Goal: Task Accomplishment & Management: Manage account settings

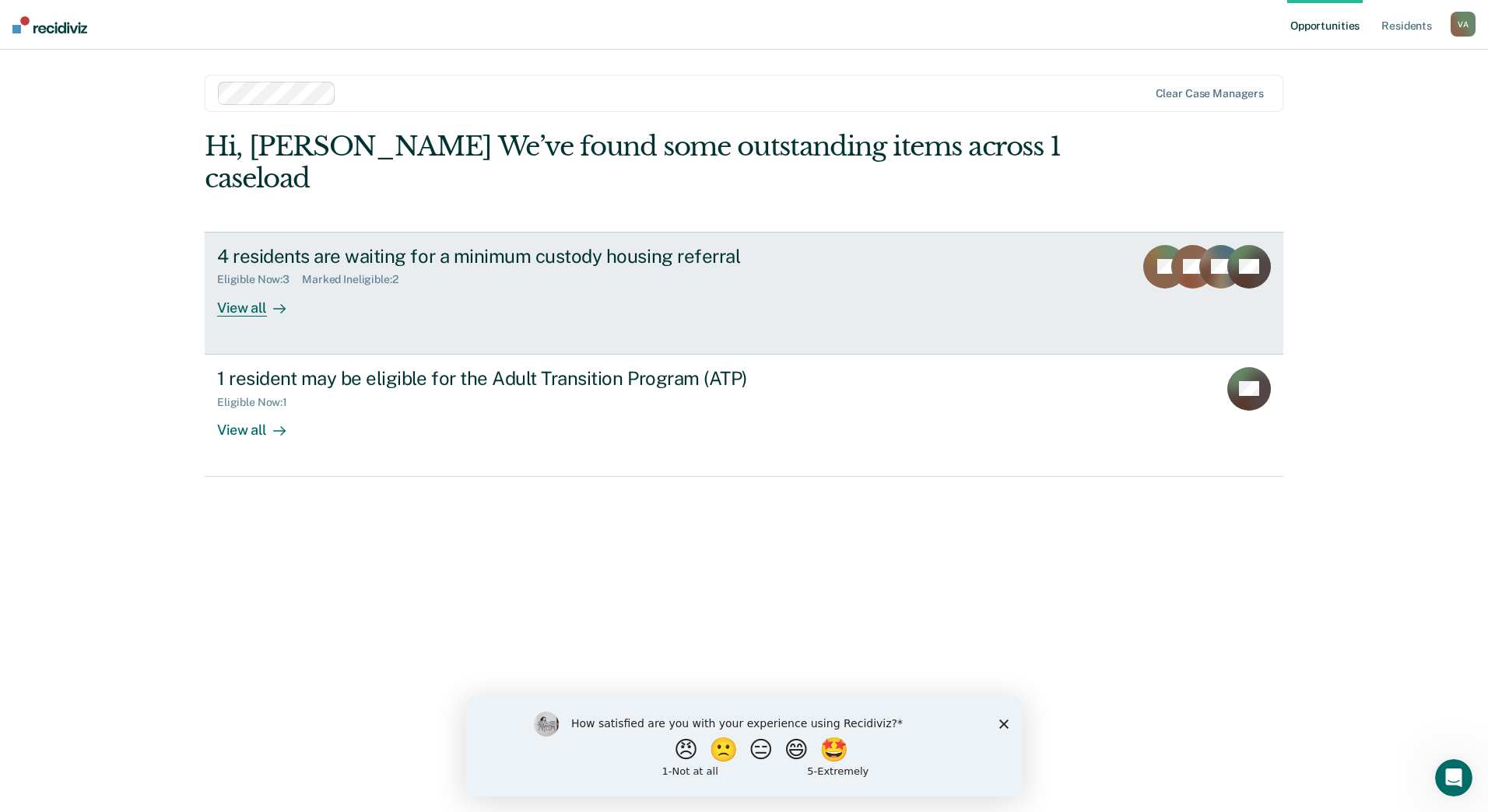
click at [228, 287] on div "View all" at bounding box center [260, 301] width 87 height 30
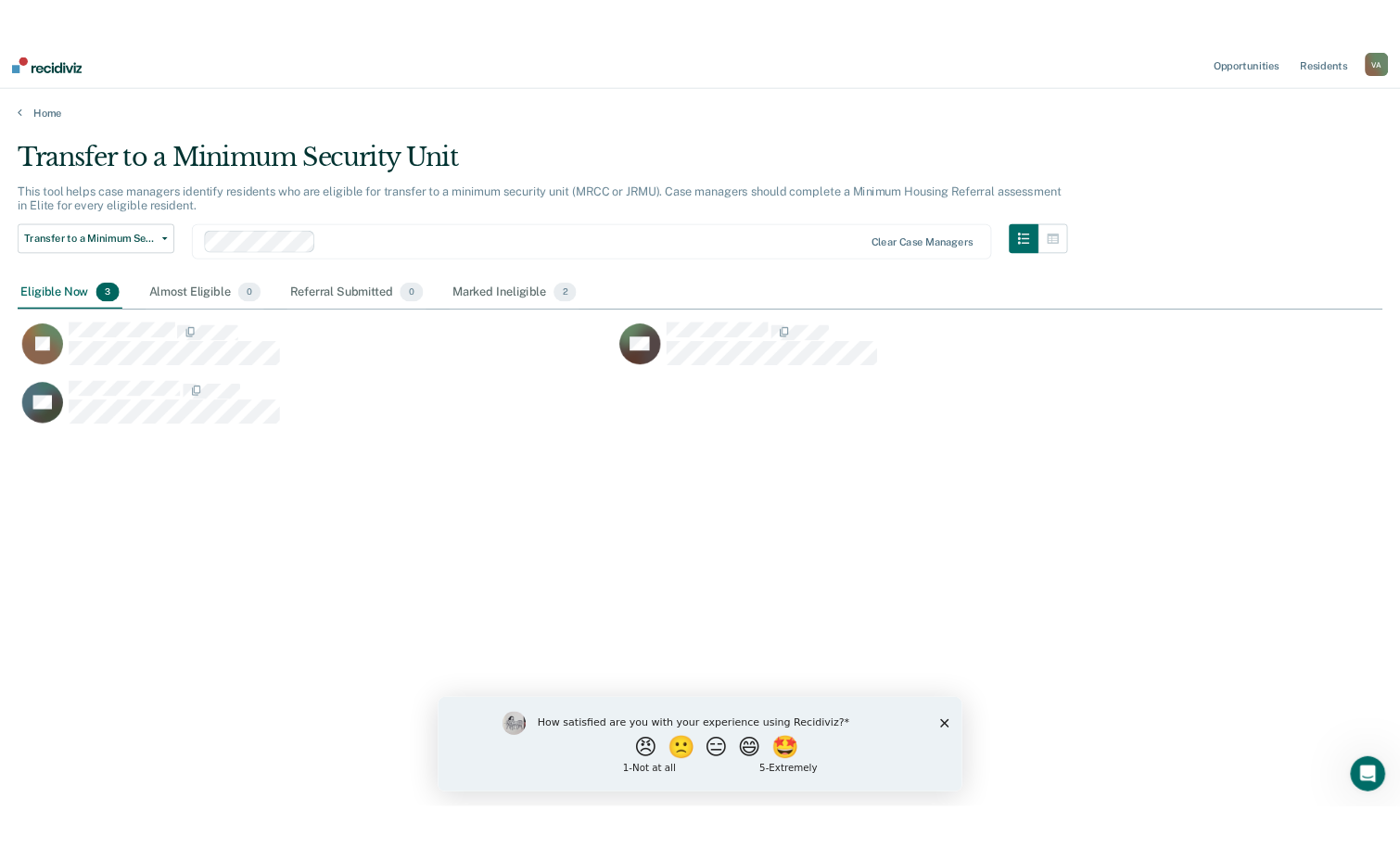
scroll to position [687, 1714]
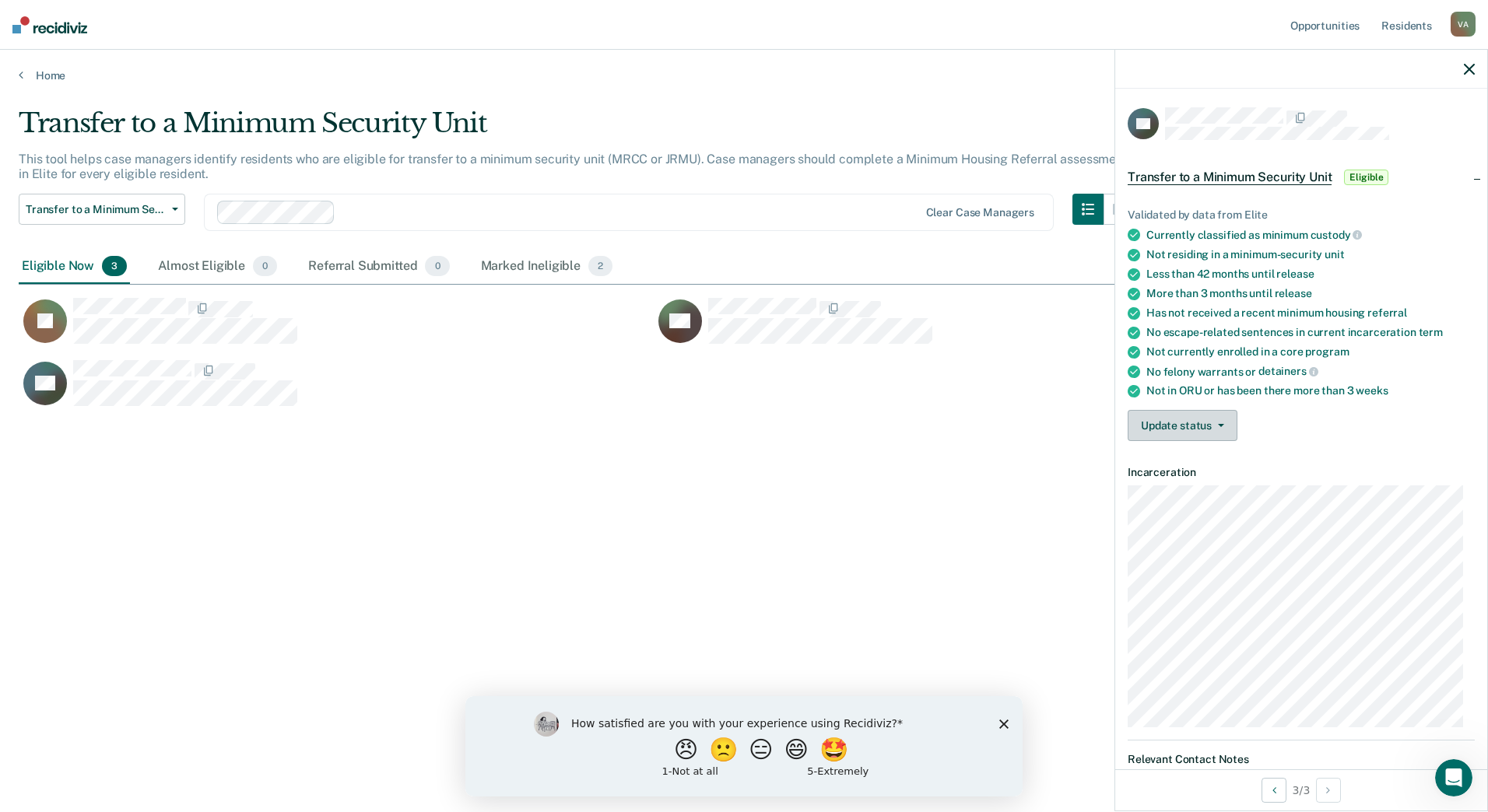
click at [1223, 424] on icon "button" at bounding box center [1221, 425] width 7 height 3
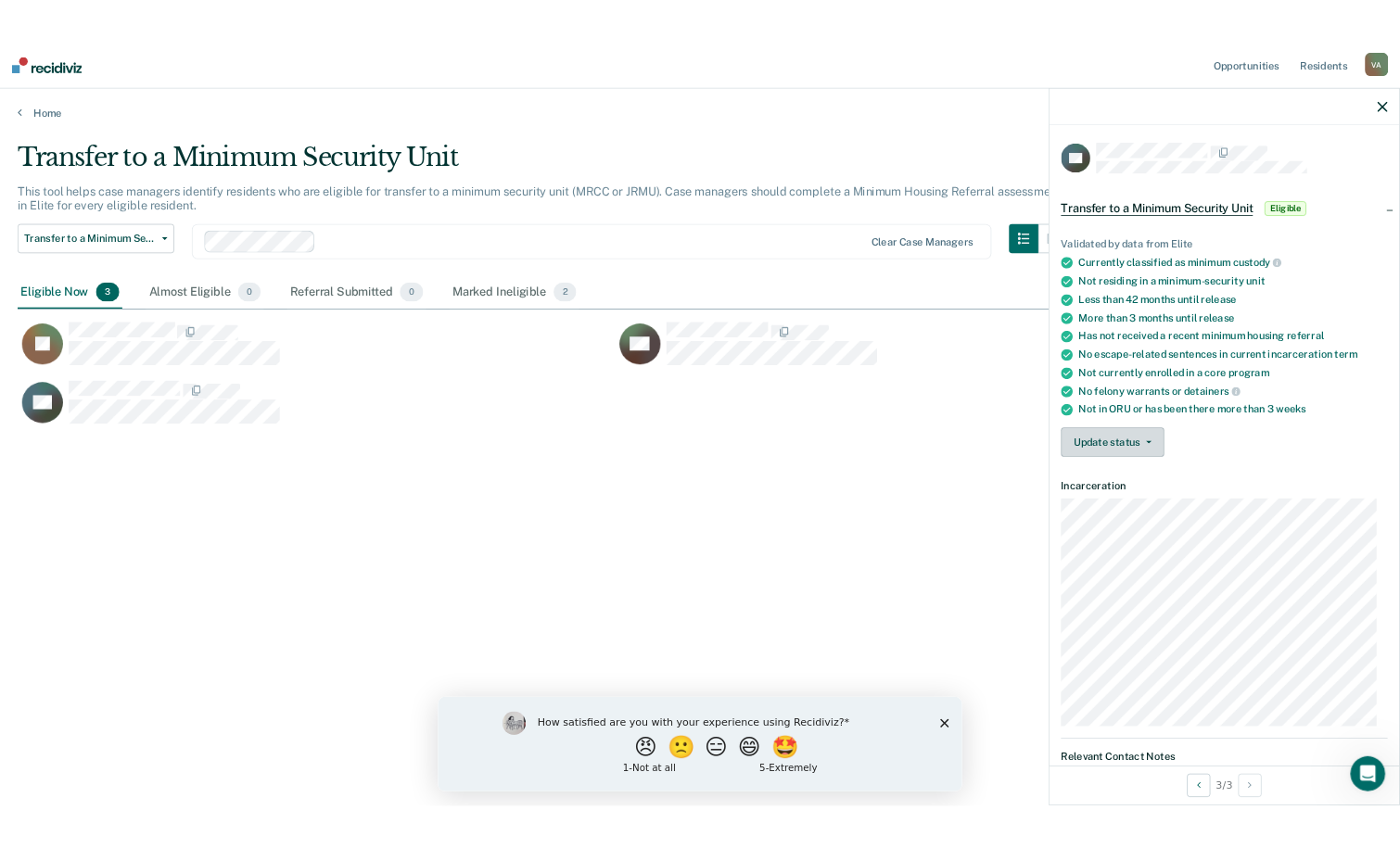
scroll to position [567, 1341]
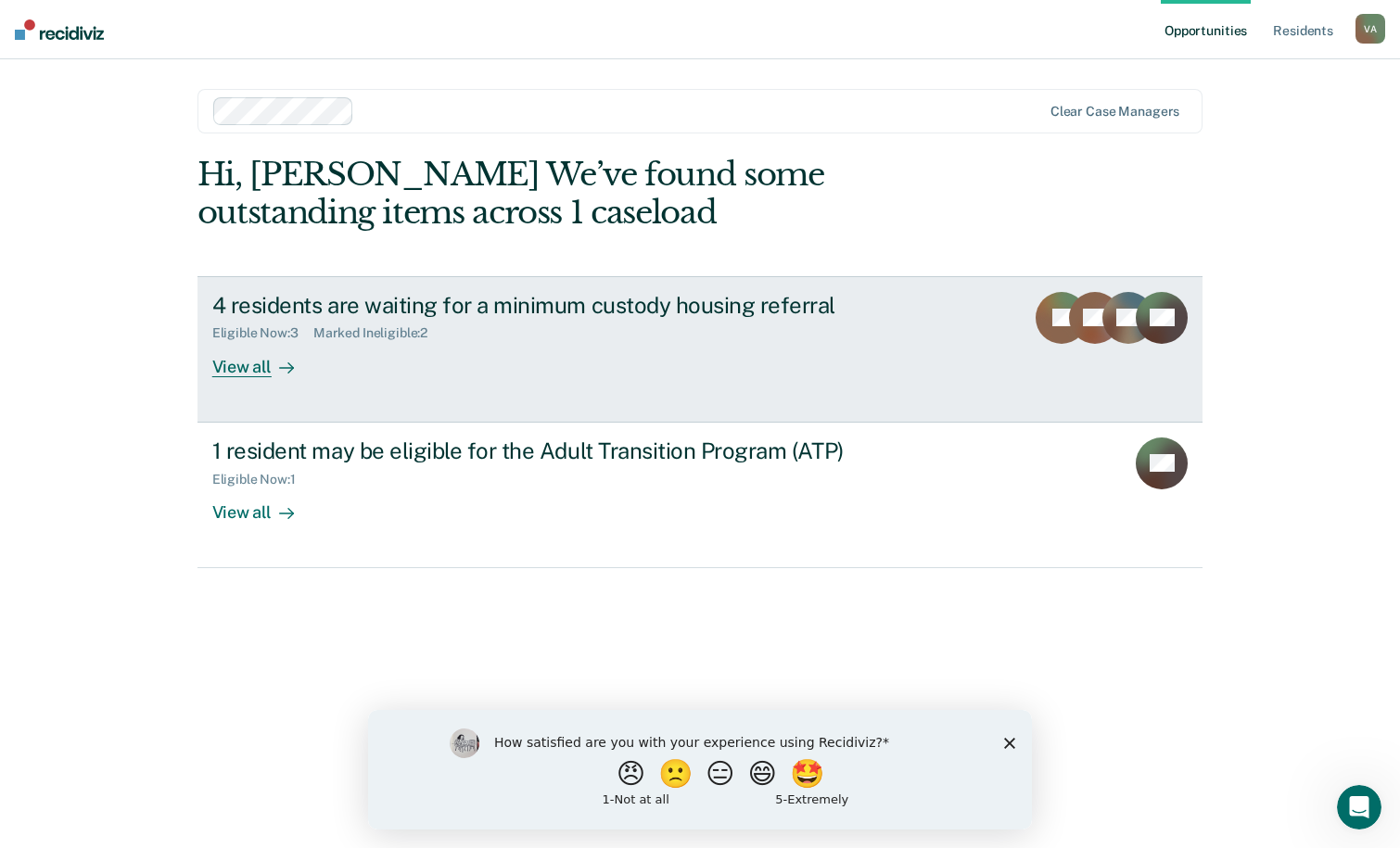
click at [254, 367] on div "View all" at bounding box center [264, 359] width 104 height 36
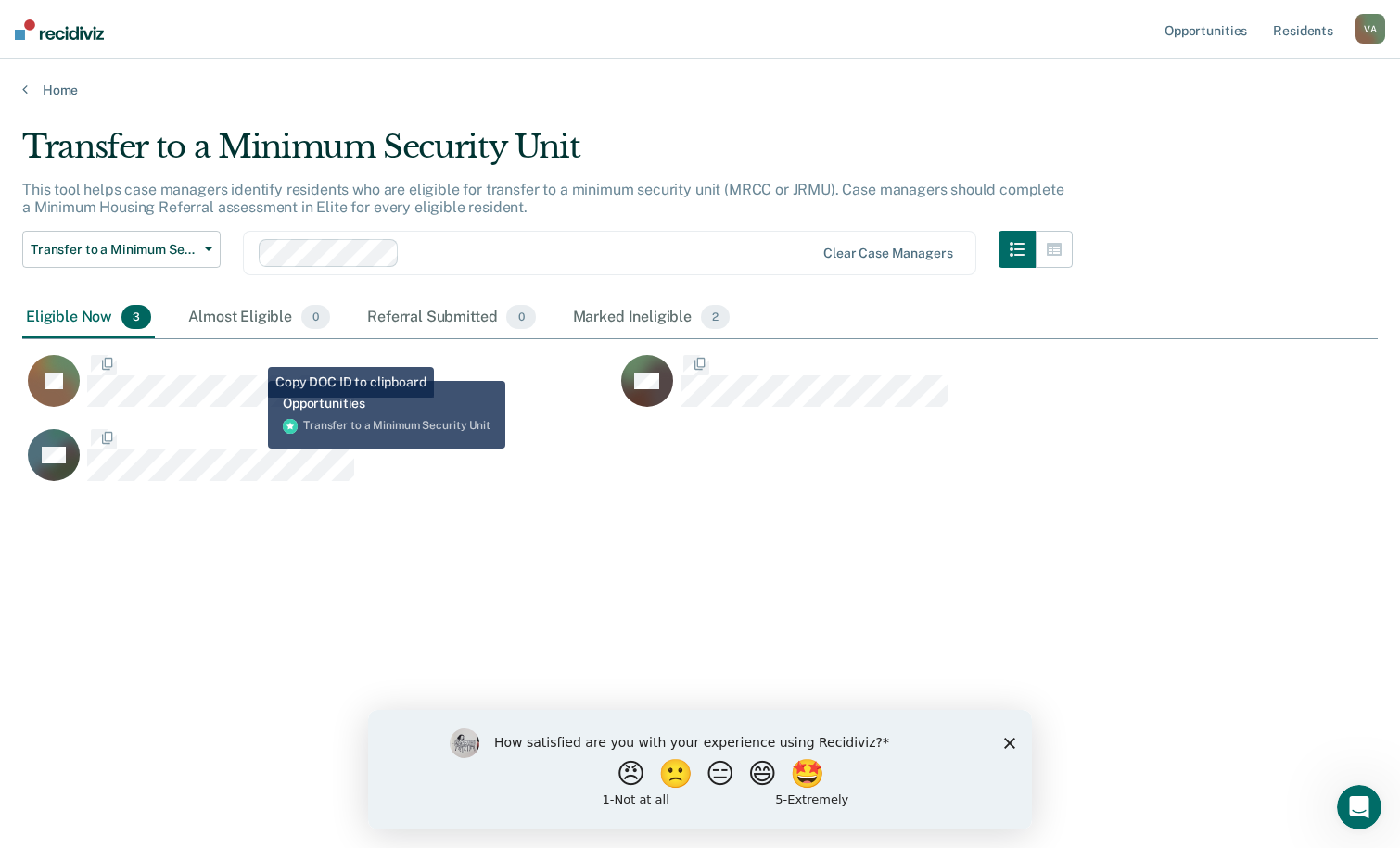
scroll to position [567, 1341]
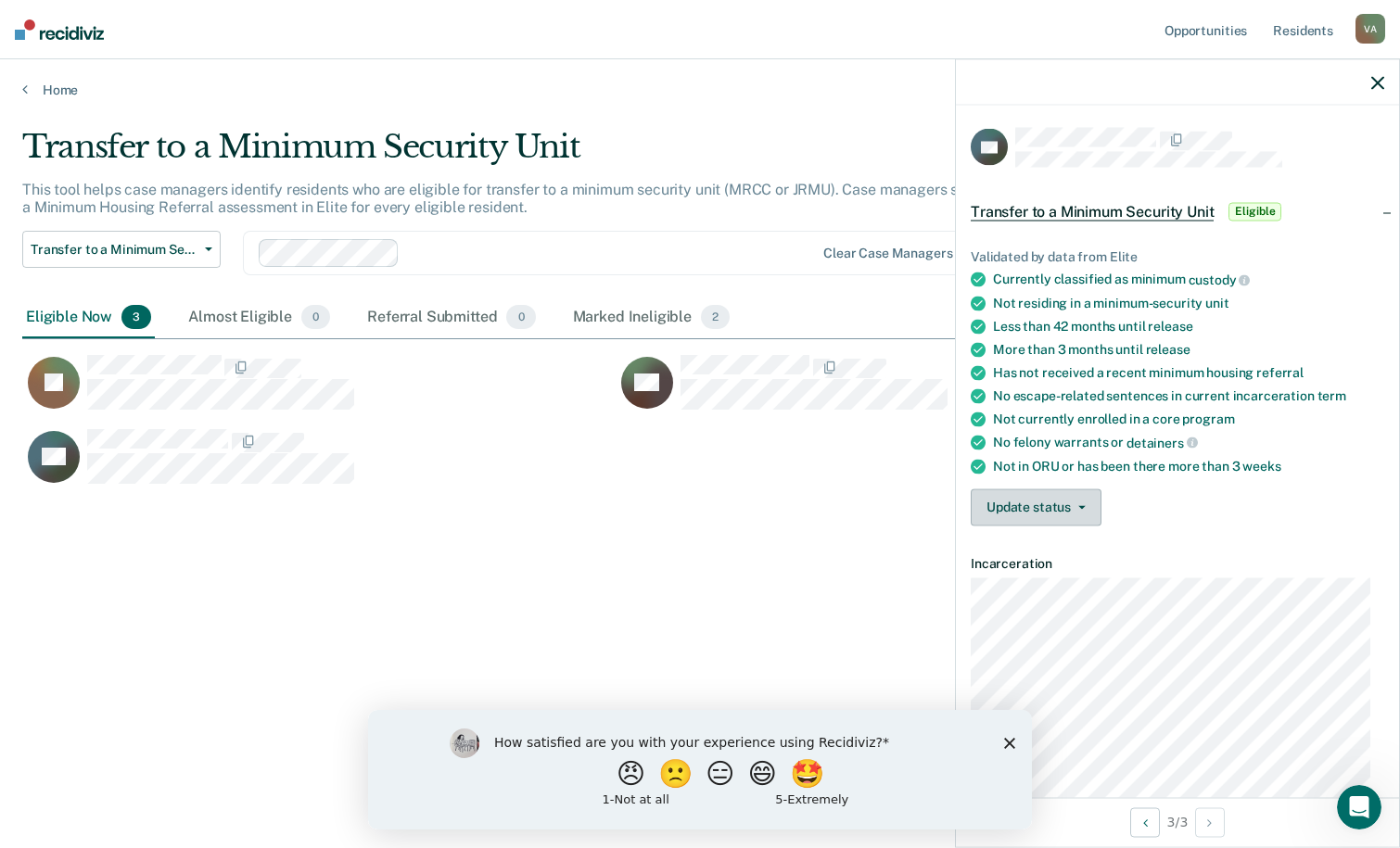
click at [1081, 505] on icon "button" at bounding box center [1082, 507] width 8 height 4
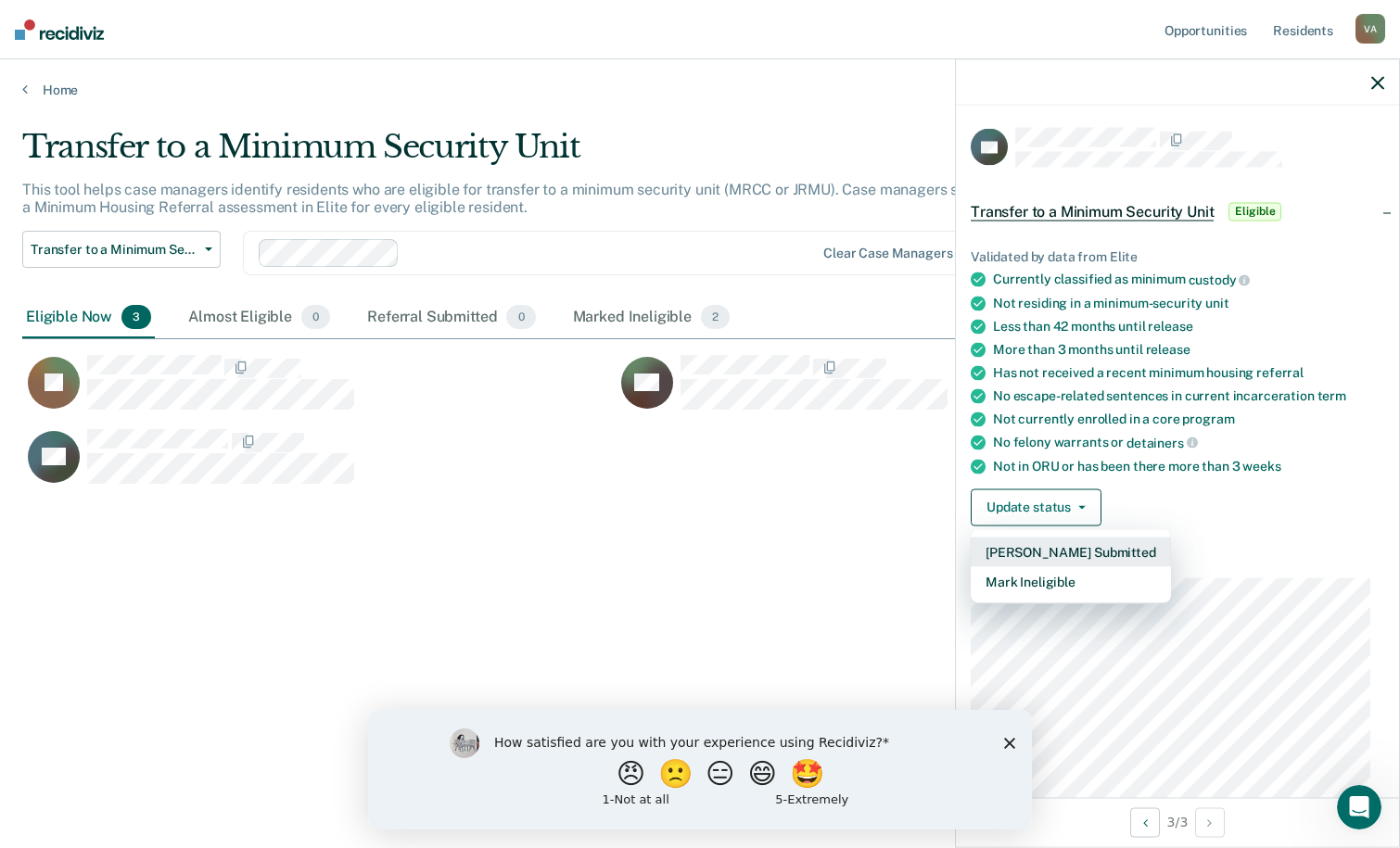
click at [1043, 550] on button "[PERSON_NAME] Submitted" at bounding box center [1070, 552] width 201 height 29
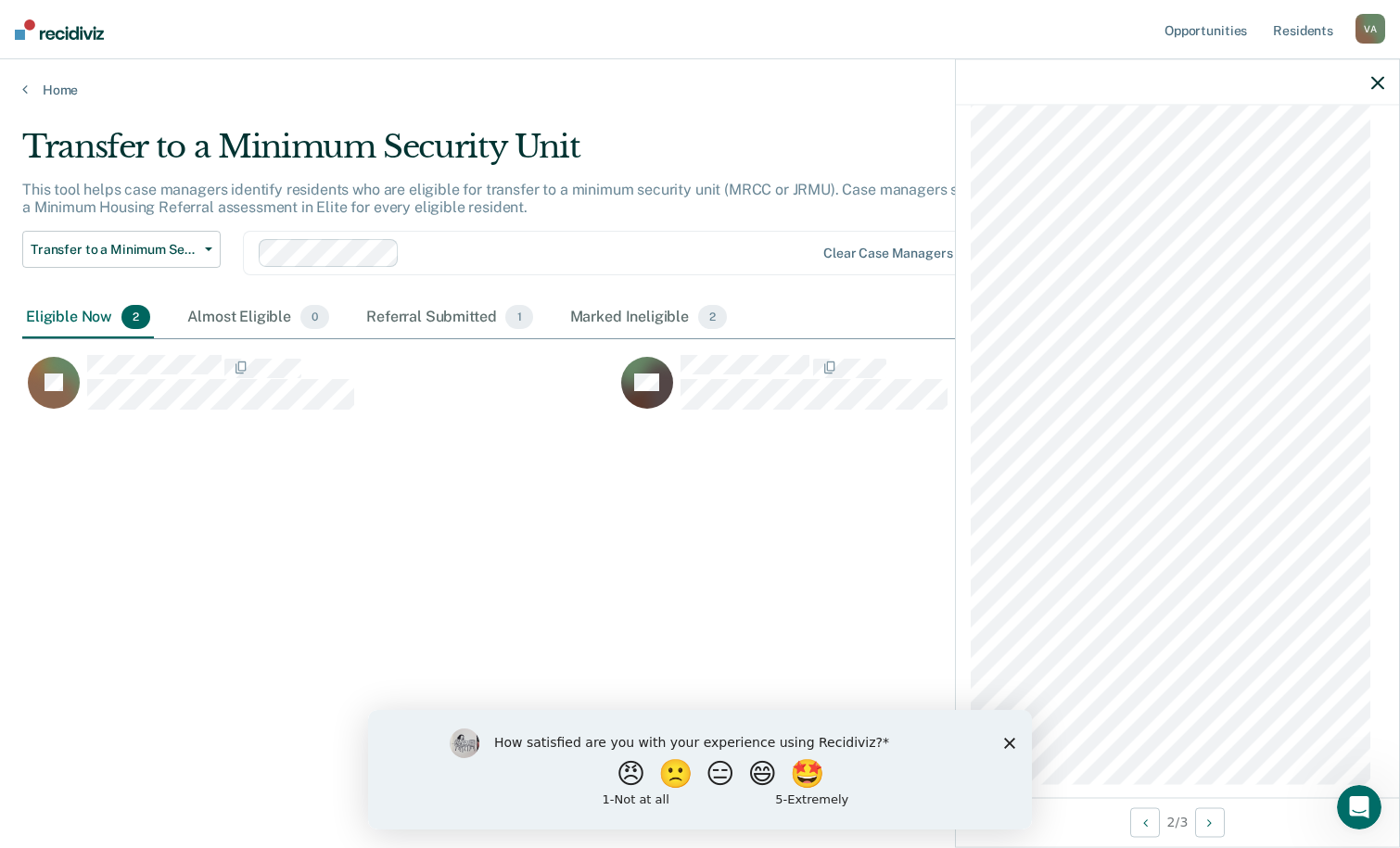
scroll to position [1157, 0]
click at [1004, 744] on icon "Close survey" at bounding box center [1009, 741] width 11 height 11
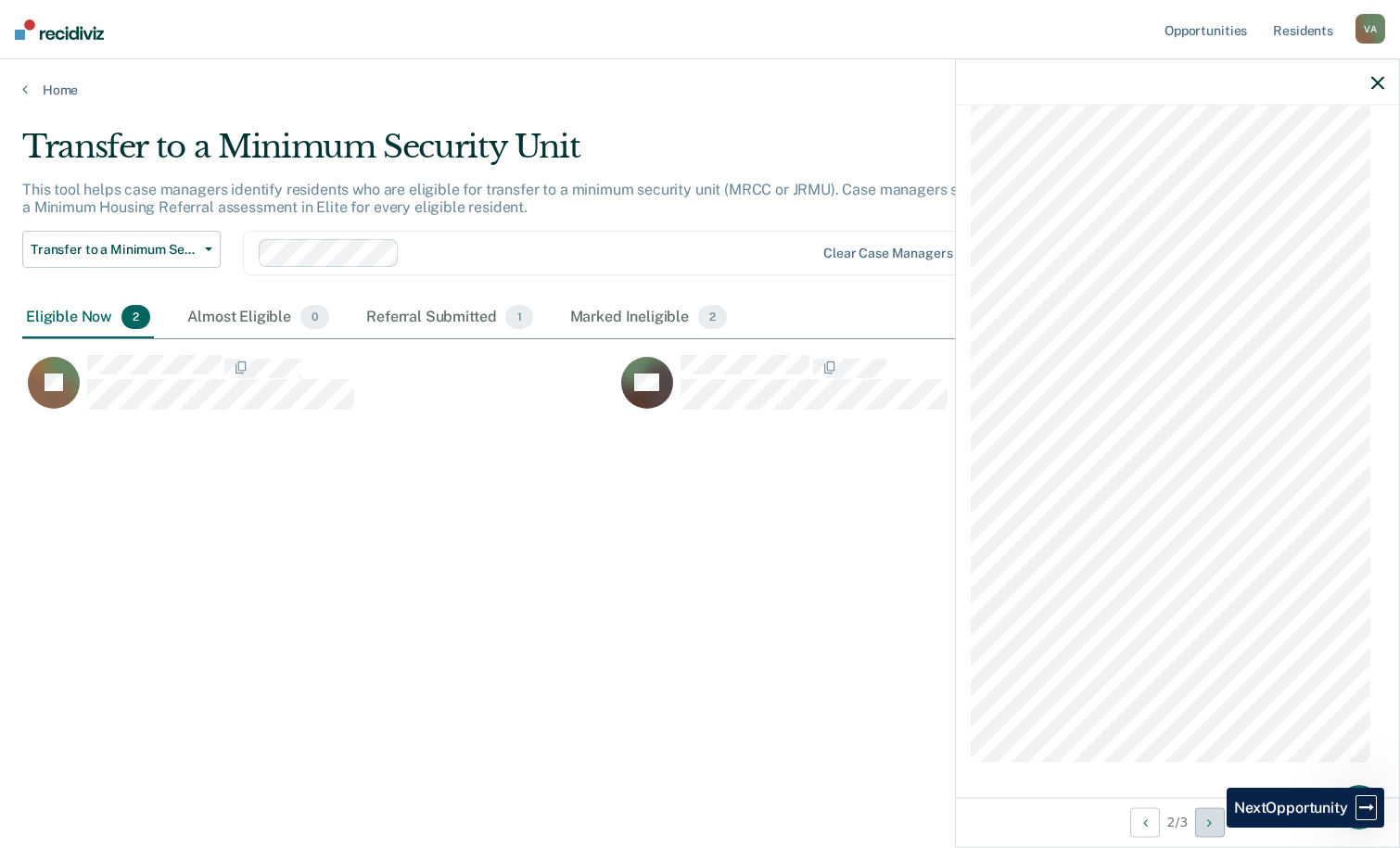
click at [1211, 826] on icon "Next Opportunity" at bounding box center [1209, 822] width 5 height 13
click at [1143, 823] on icon "Previous Opportunity" at bounding box center [1145, 822] width 5 height 13
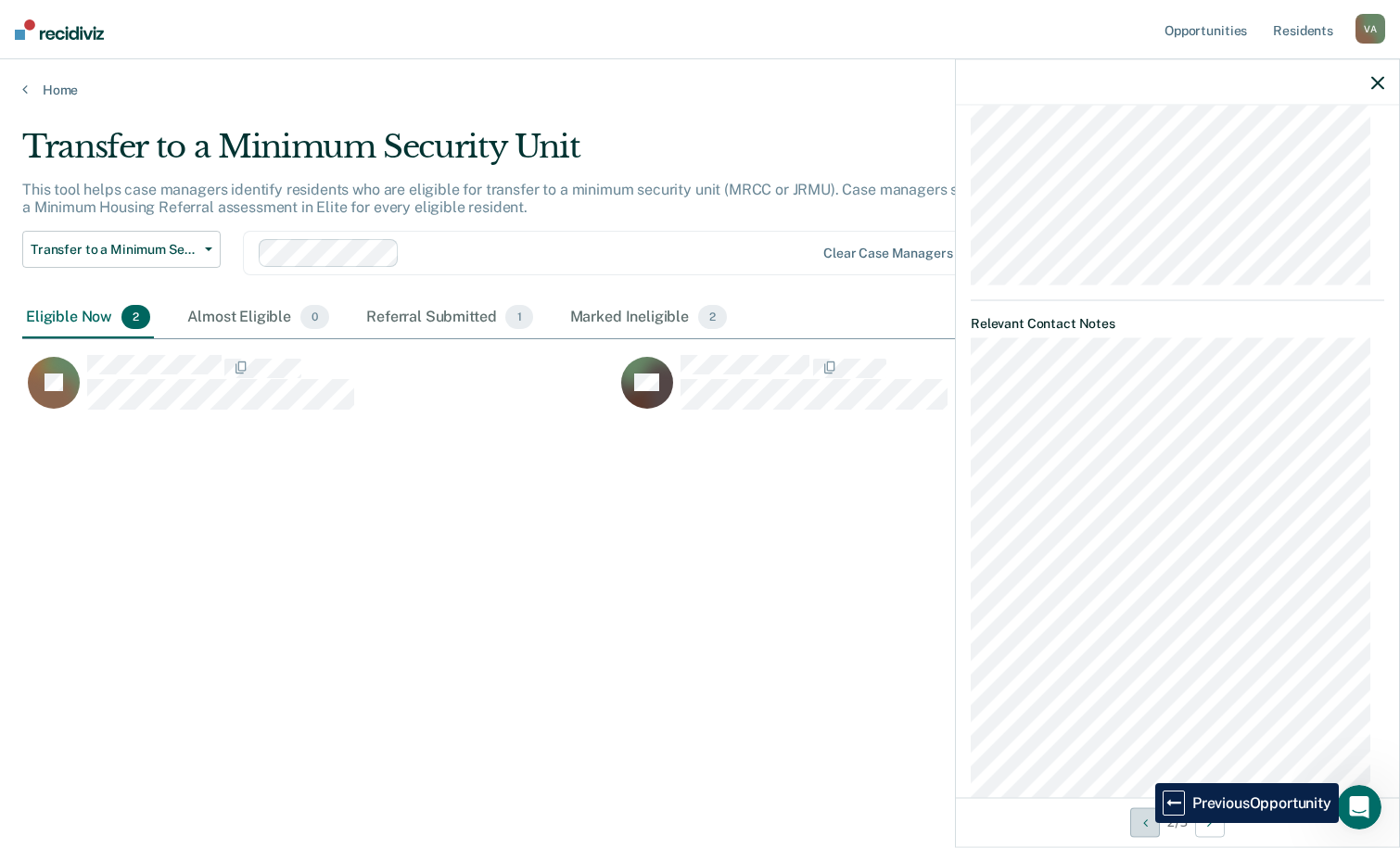
click at [1143, 823] on icon "Previous Opportunity" at bounding box center [1145, 822] width 5 height 13
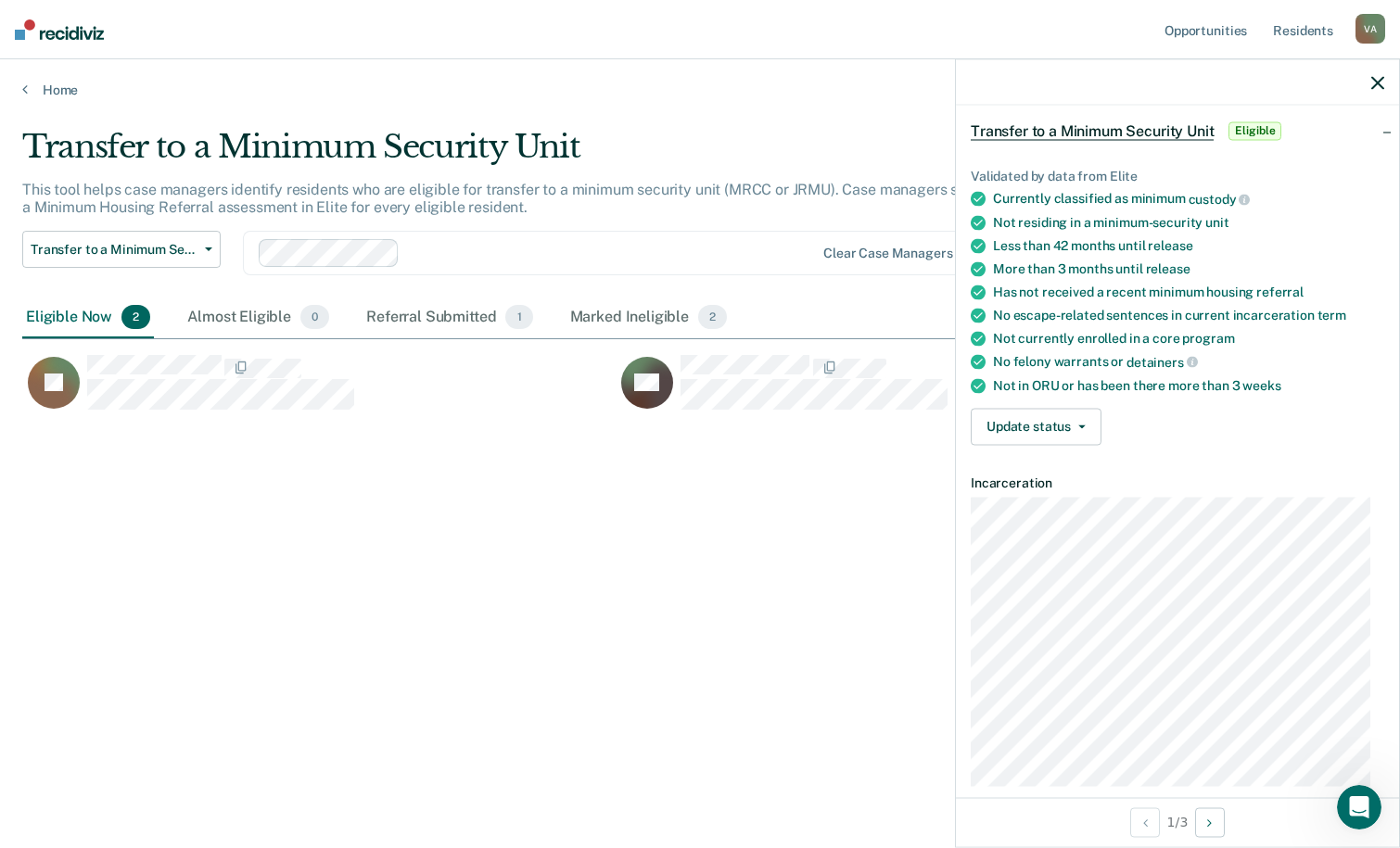
scroll to position [63, 0]
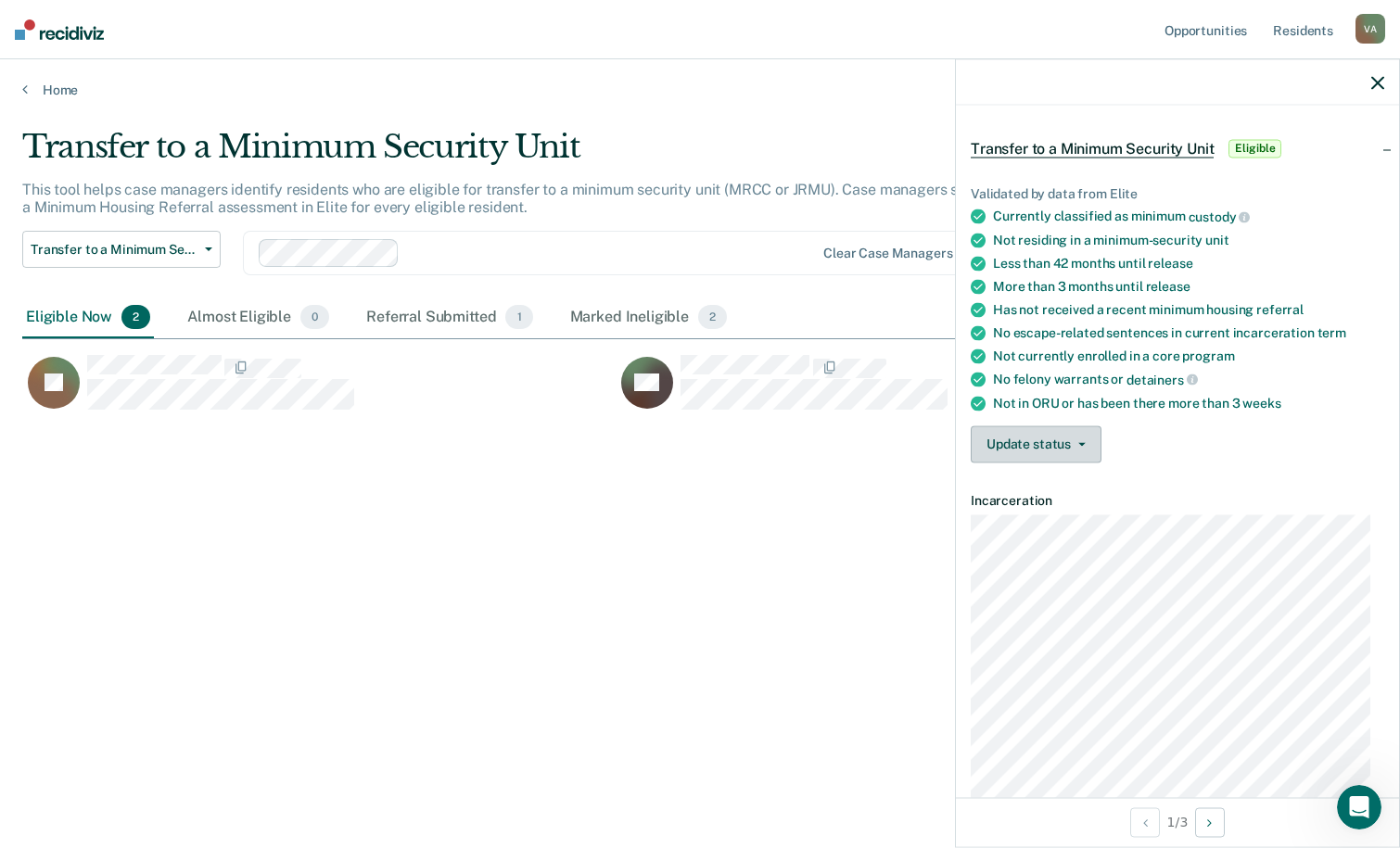
click at [1083, 442] on icon "button" at bounding box center [1082, 444] width 8 height 4
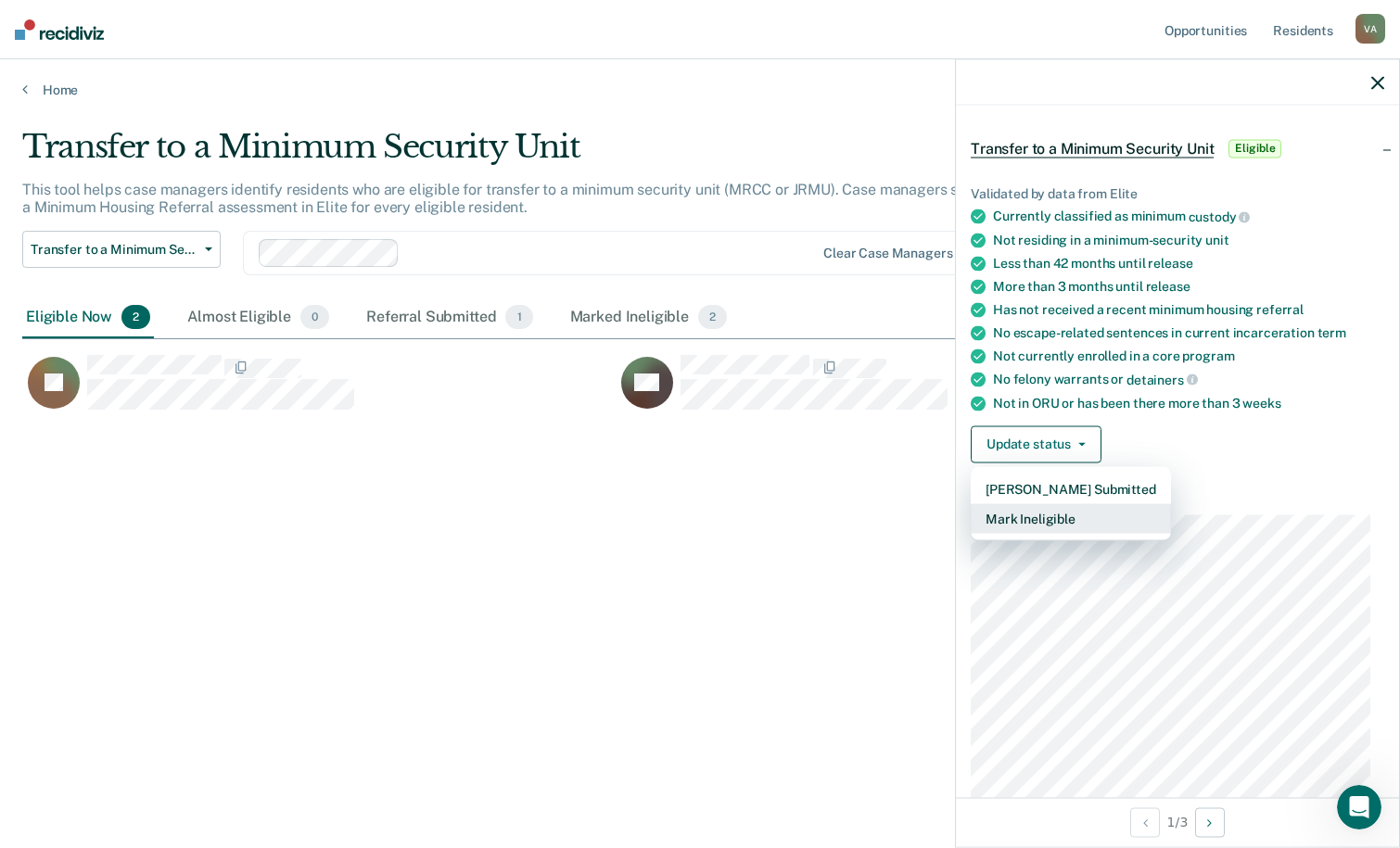
click at [1055, 517] on button "Mark Ineligible" at bounding box center [1070, 517] width 201 height 29
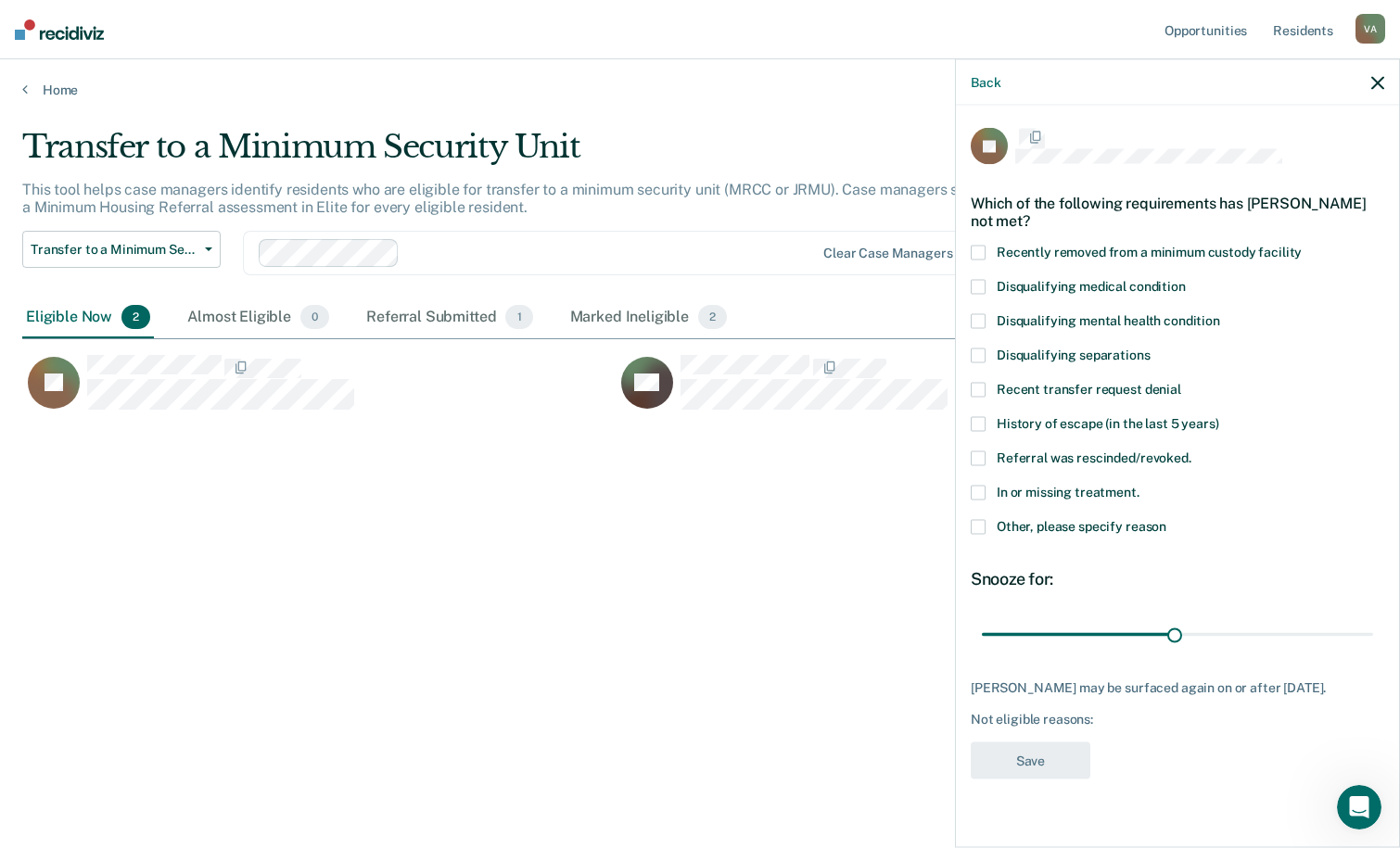
scroll to position [0, 0]
drag, startPoint x: 1174, startPoint y: 635, endPoint x: 1368, endPoint y: 627, distance: 194.2
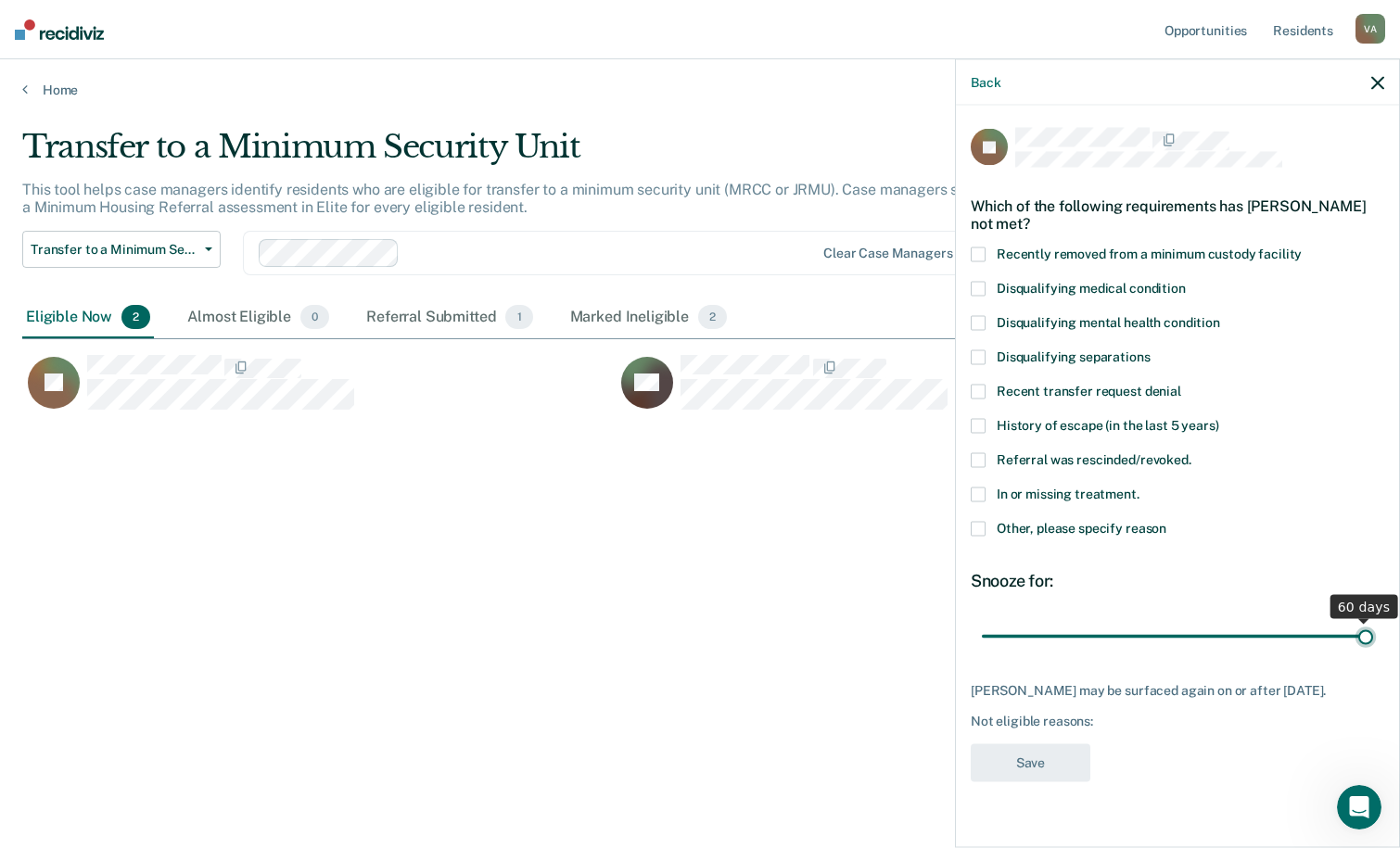
type input "60"
click at [1368, 627] on input "range" at bounding box center [1177, 636] width 391 height 32
click at [977, 492] on span at bounding box center [977, 494] width 15 height 15
click at [1139, 487] on input "In or missing treatment." at bounding box center [1139, 487] width 0 height 0
click at [1034, 775] on button "Save" at bounding box center [1030, 763] width 119 height 38
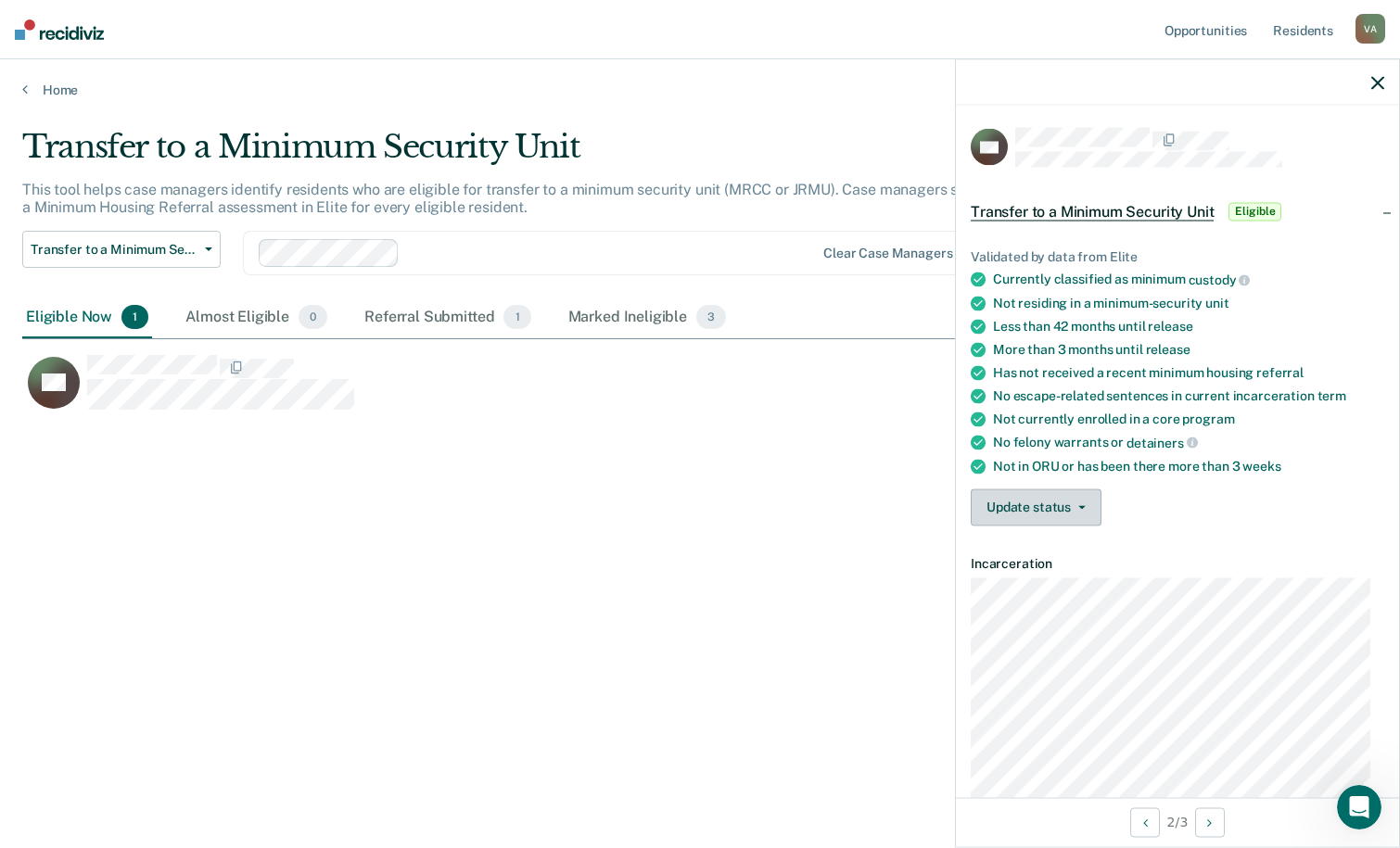
click at [1073, 505] on span "button" at bounding box center [1077, 507] width 15 height 4
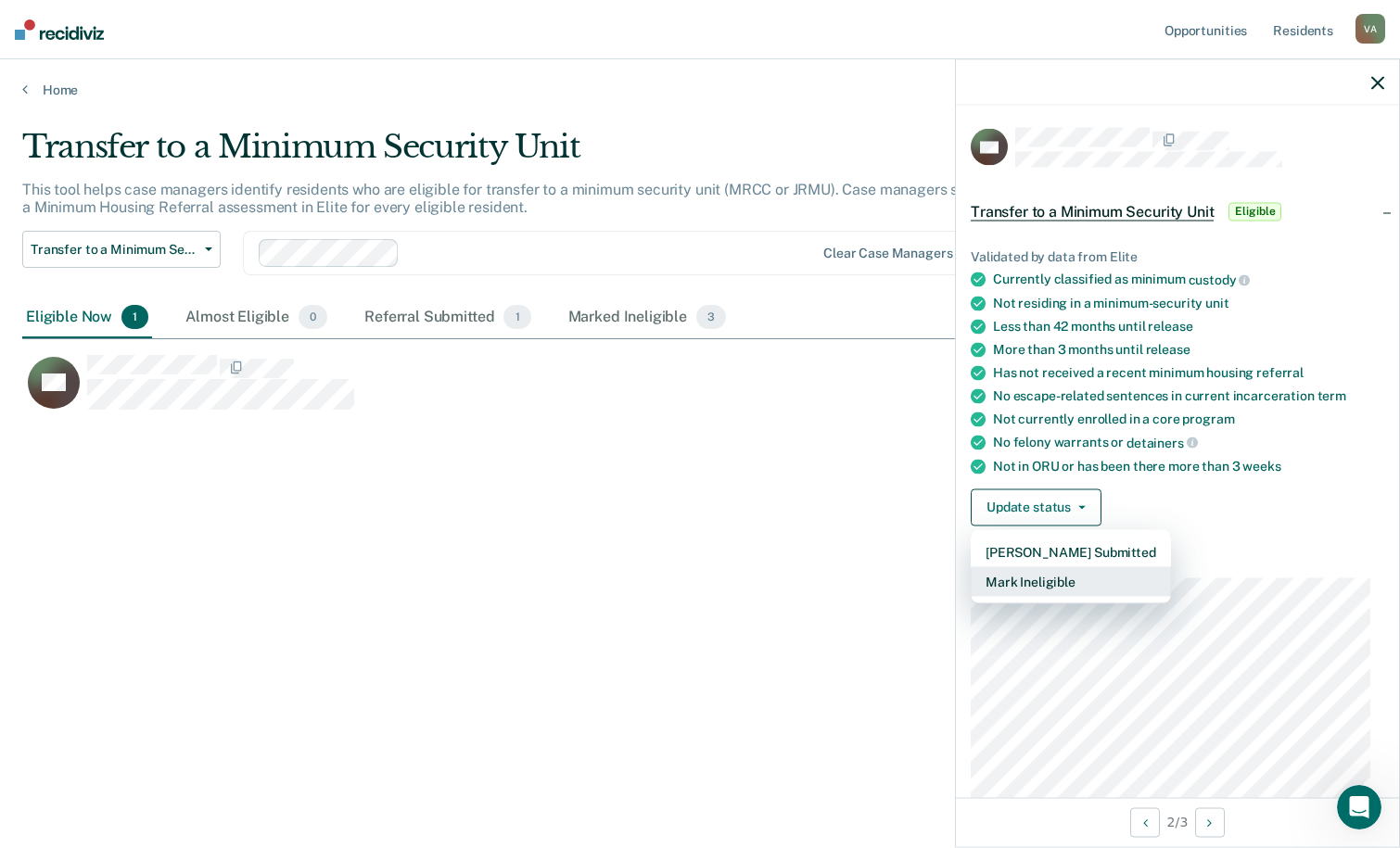
click at [1018, 578] on button "Mark Ineligible" at bounding box center [1070, 581] width 201 height 29
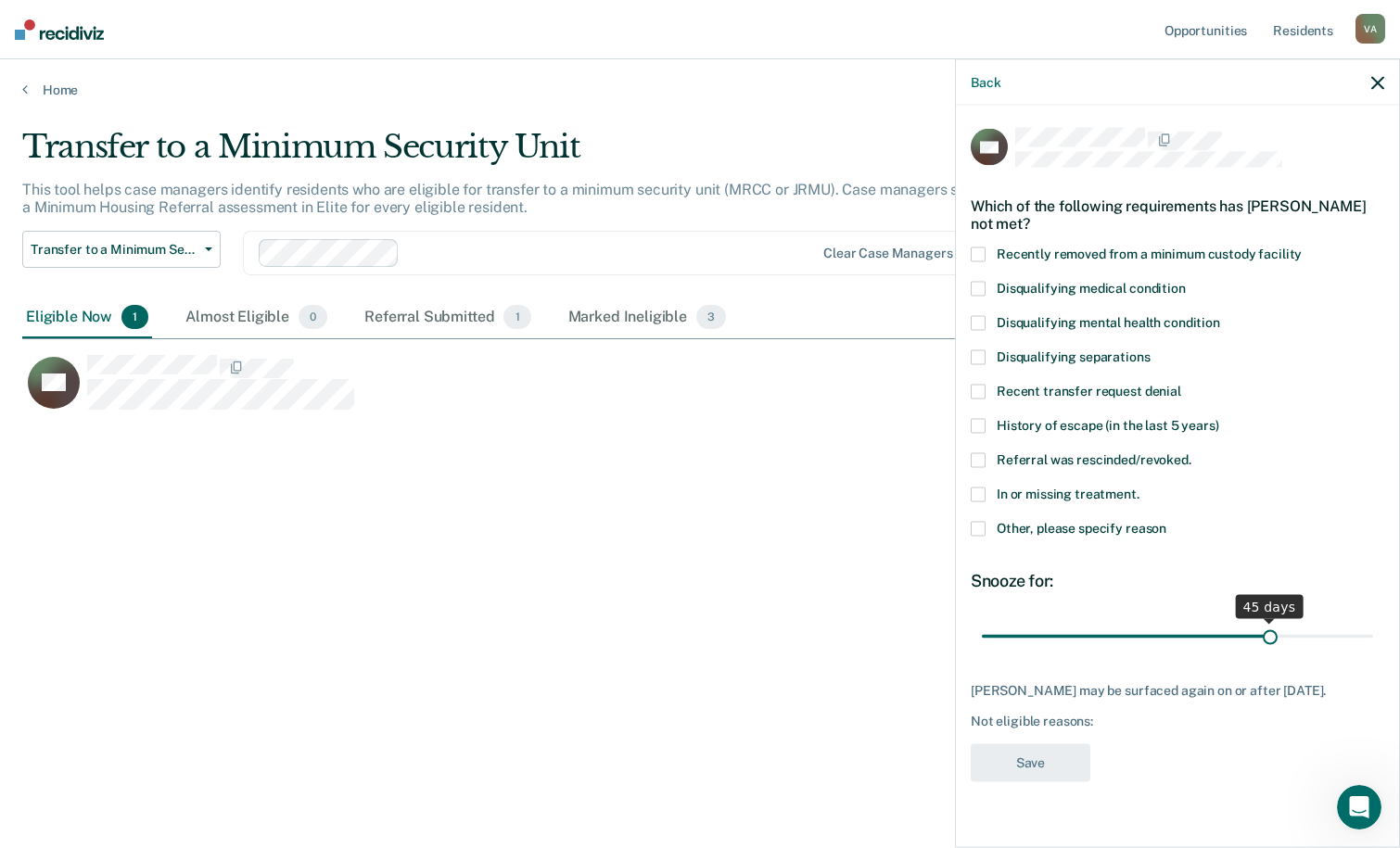
drag, startPoint x: 1175, startPoint y: 634, endPoint x: 1268, endPoint y: 632, distance: 93.0
type input "45"
click at [1268, 632] on input "range" at bounding box center [1177, 636] width 391 height 32
click at [979, 527] on span at bounding box center [977, 528] width 15 height 15
click at [1166, 521] on input "Other, please specify reason" at bounding box center [1166, 521] width 0 height 0
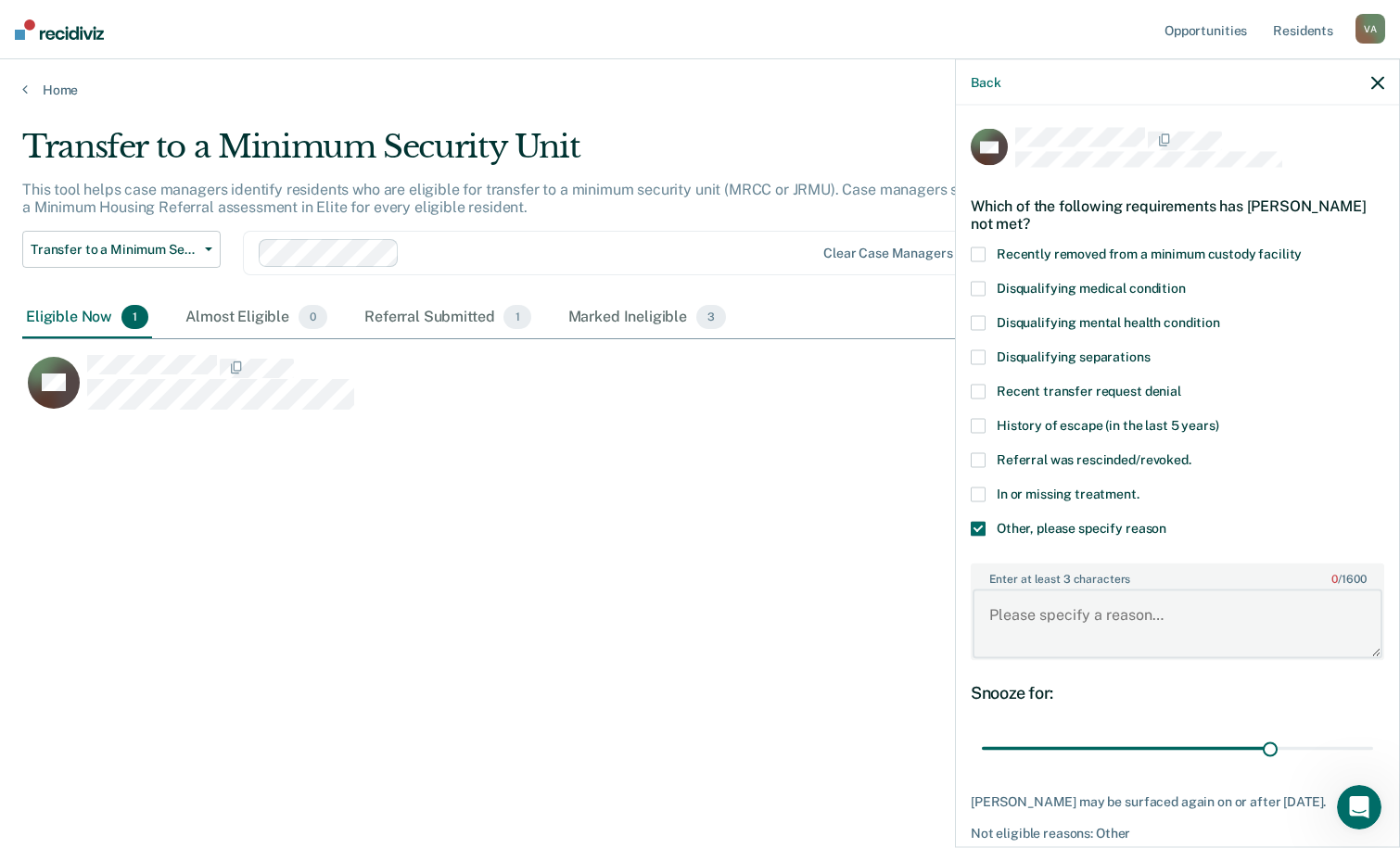
click at [1020, 600] on textarea "Enter at least 3 characters 0 / 1600" at bounding box center [1177, 624] width 410 height 68
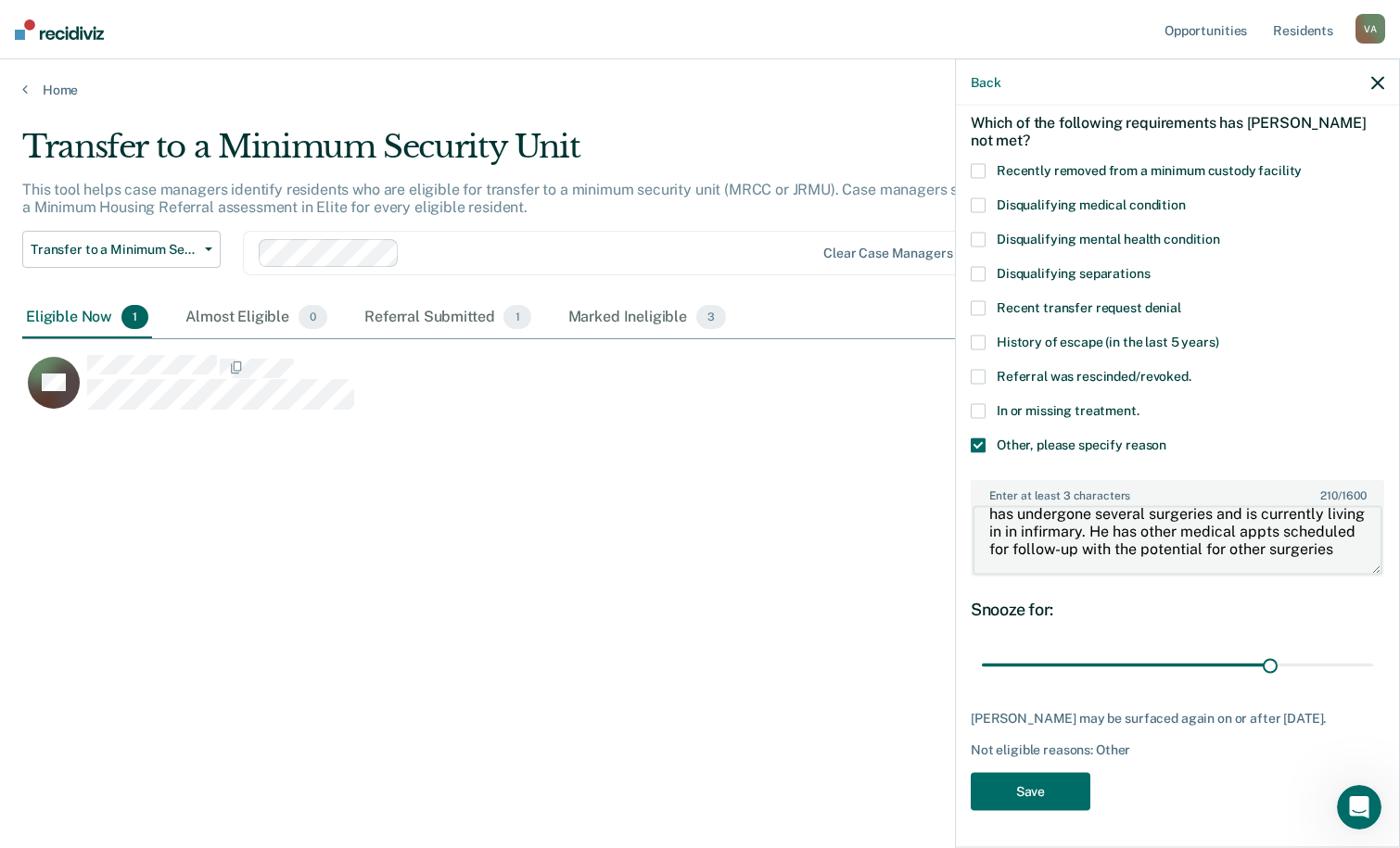
scroll to position [97, 0]
type textarea "[PERSON_NAME] was severely assaulted [DATE] and has undergone several surgeries…"
click at [1030, 799] on button "Save" at bounding box center [1030, 790] width 119 height 38
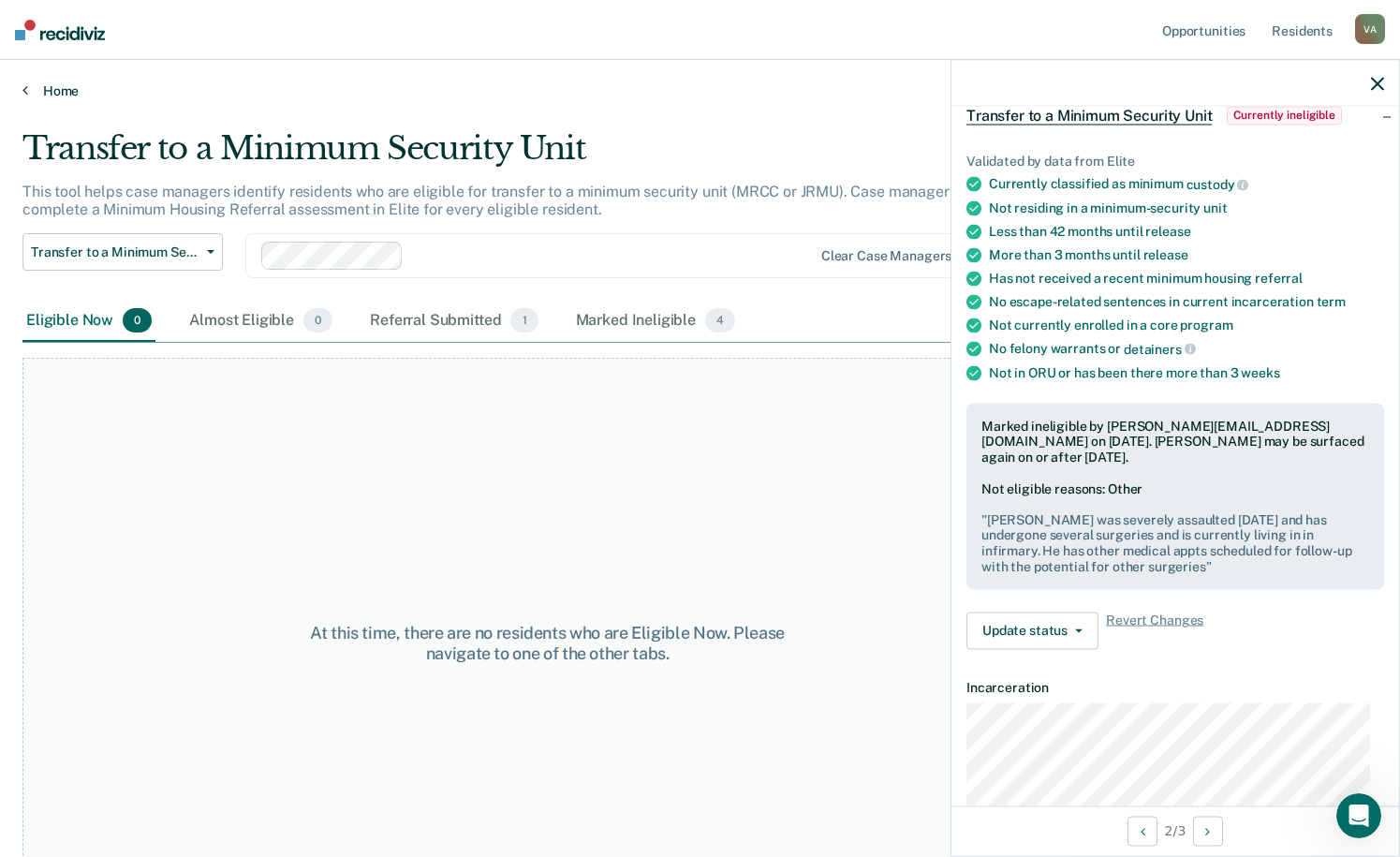
click at [38, 88] on link "Home" at bounding box center [700, 90] width 1355 height 17
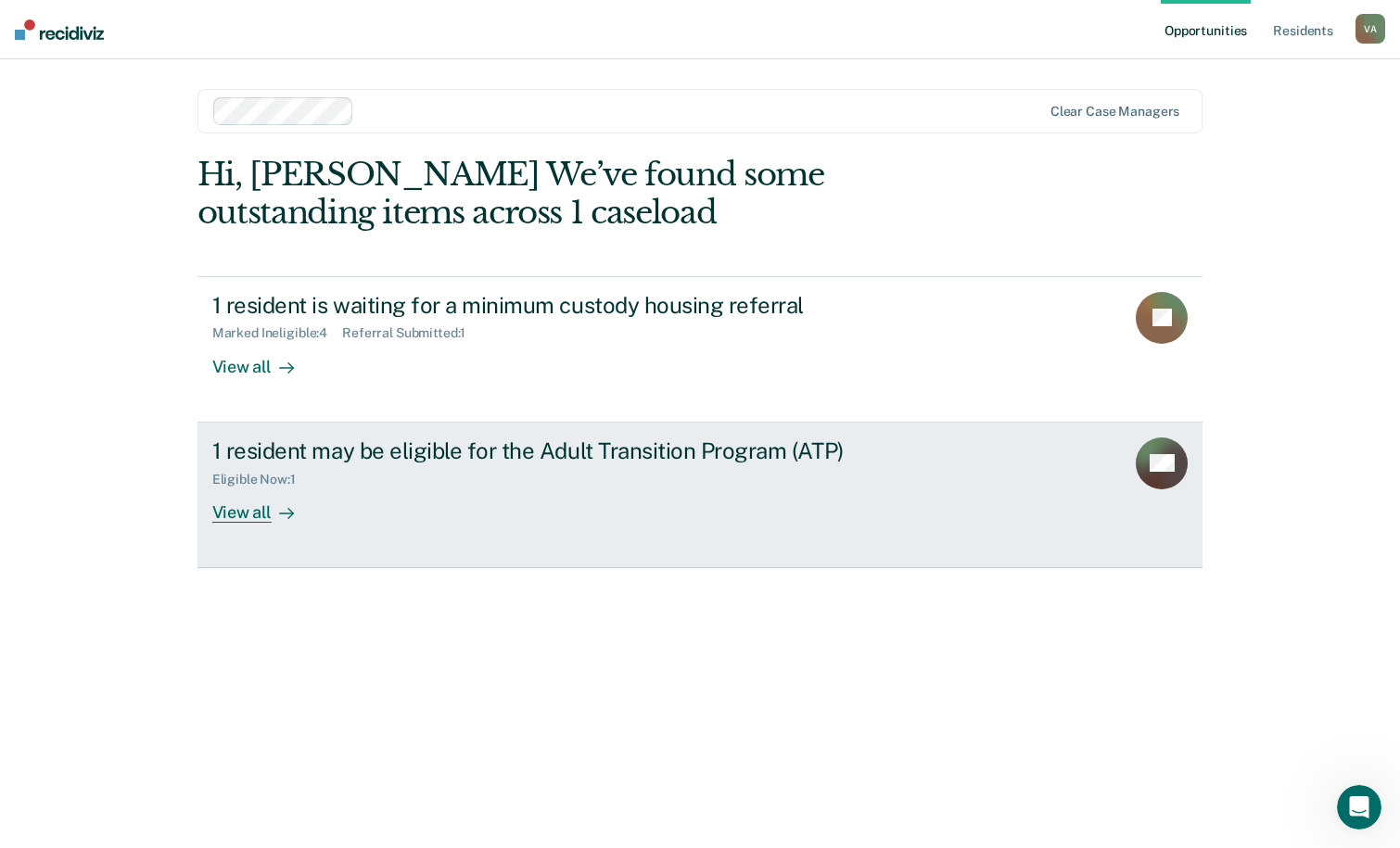
click at [250, 516] on div "View all" at bounding box center [264, 504] width 104 height 36
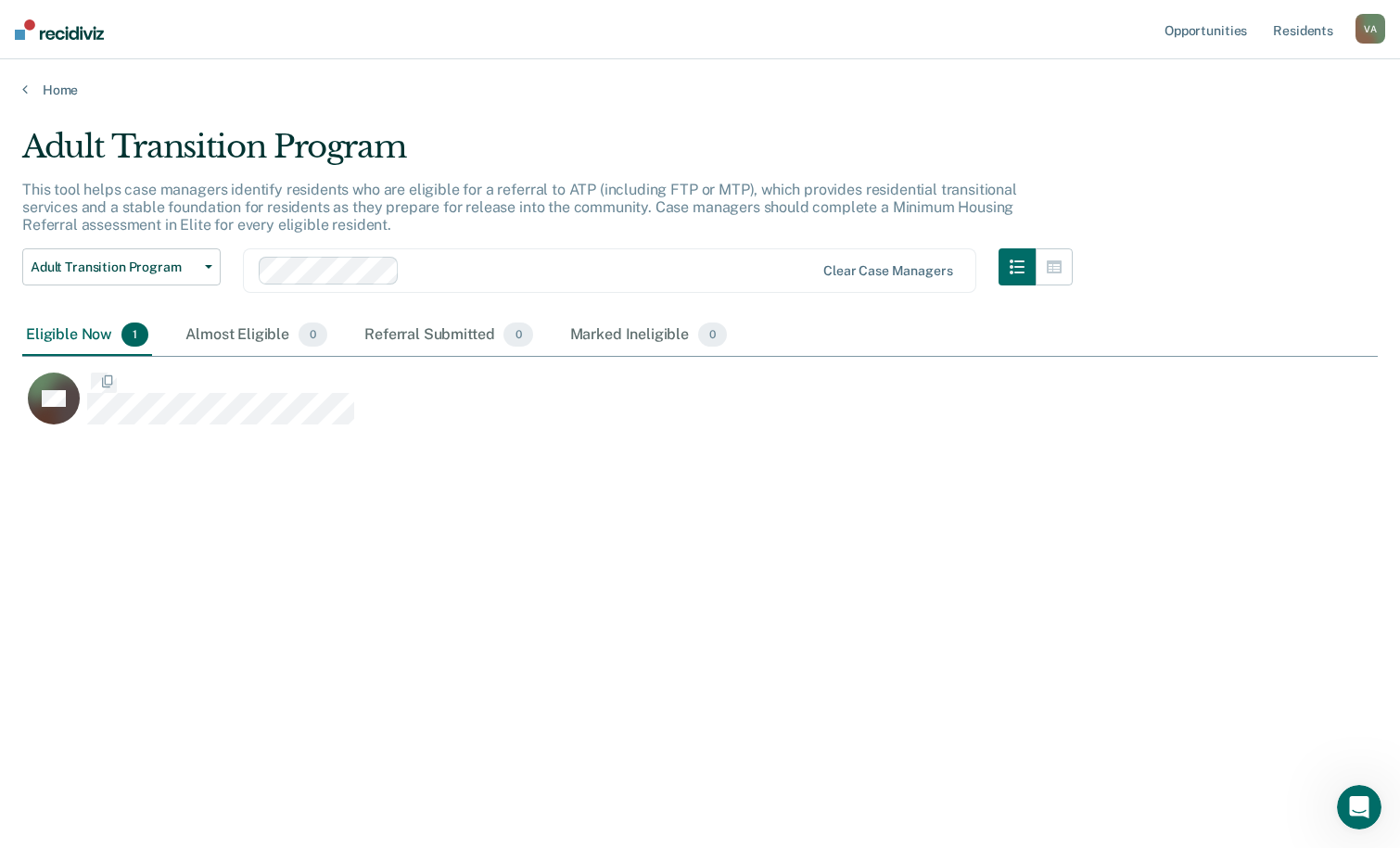
scroll to position [567, 1341]
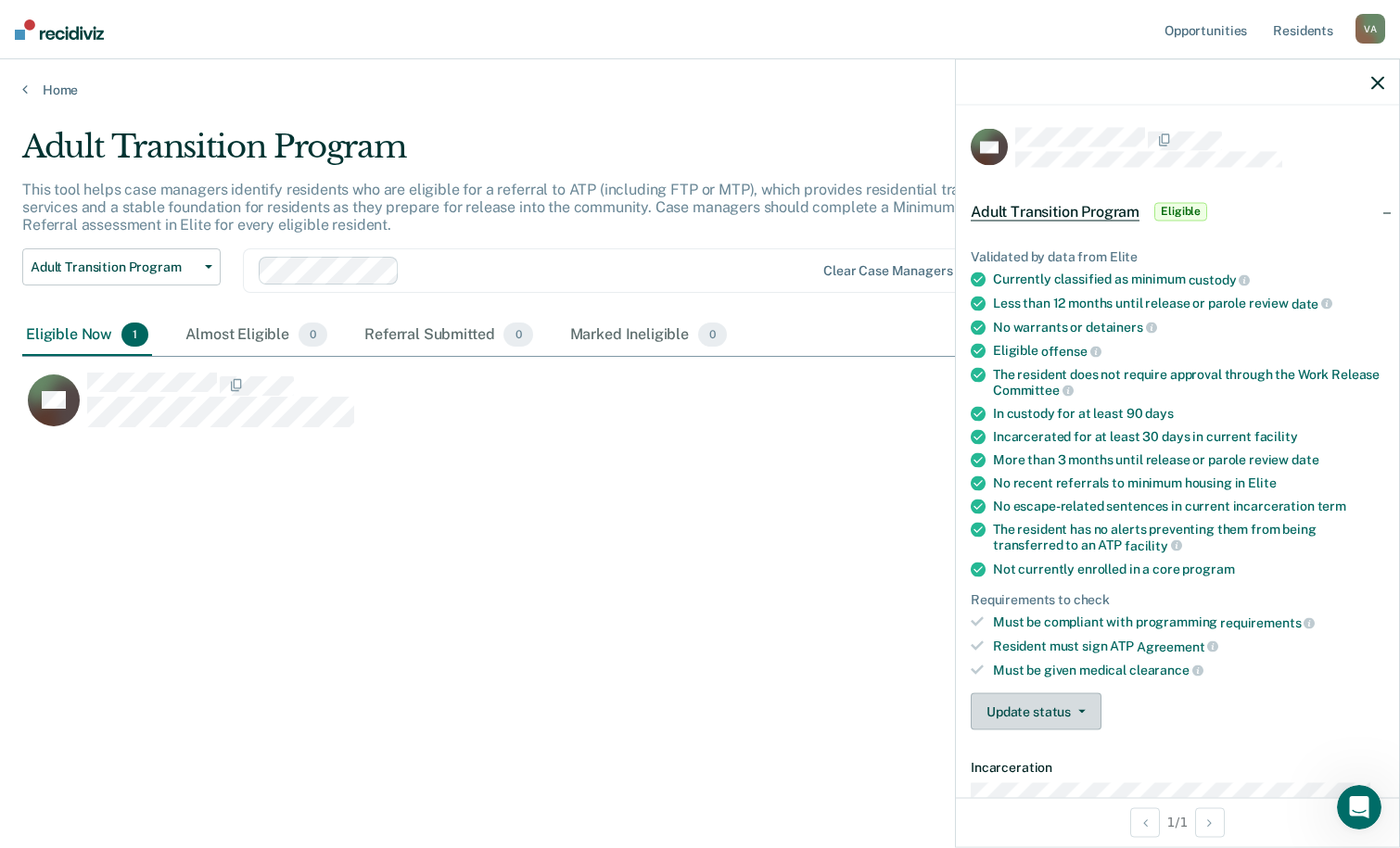
click at [1081, 710] on icon "button" at bounding box center [1082, 712] width 8 height 4
click at [1023, 784] on button "Mark Ineligible" at bounding box center [1070, 784] width 201 height 29
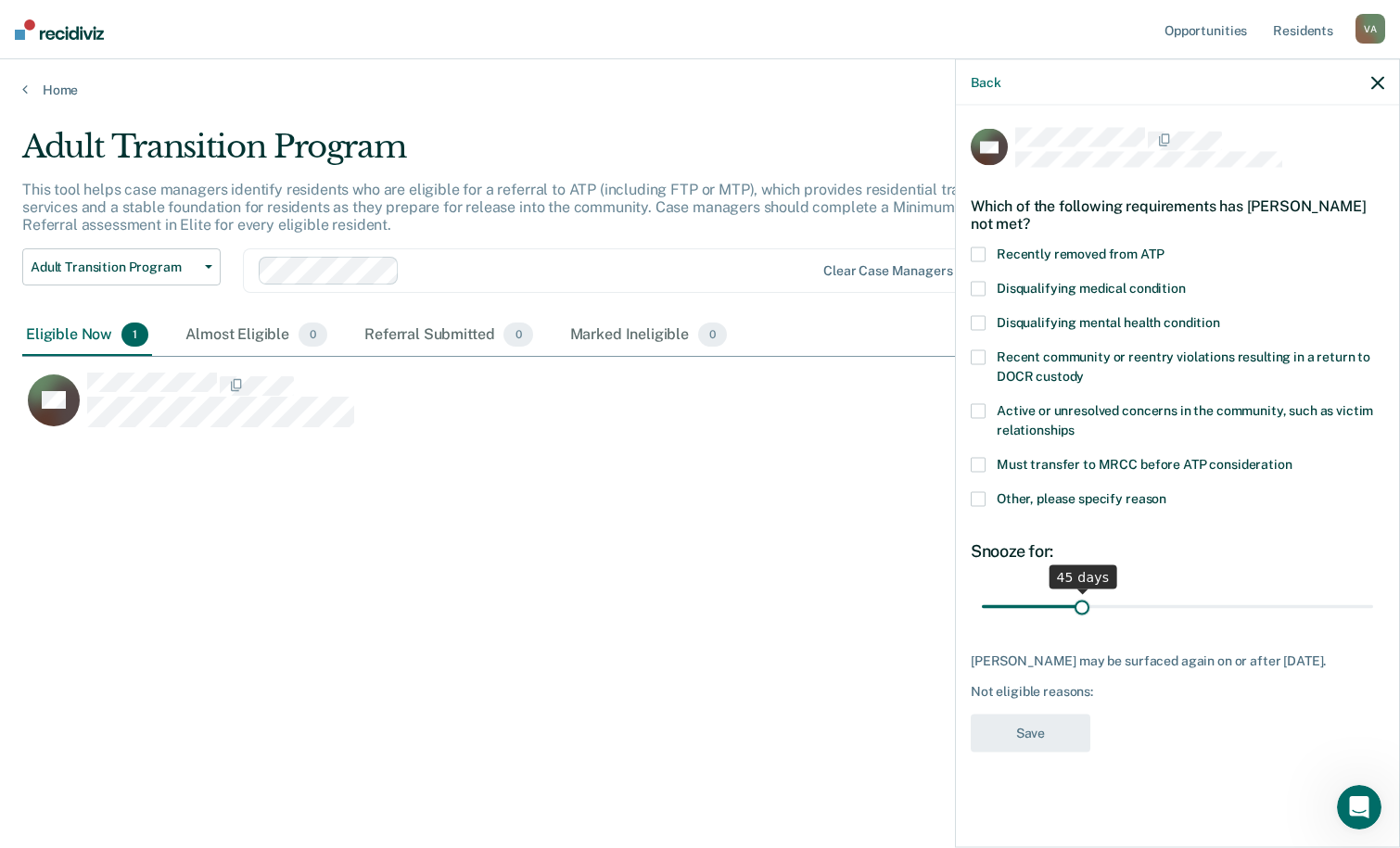
drag, startPoint x: 1049, startPoint y: 605, endPoint x: 1082, endPoint y: 607, distance: 33.1
type input "45"
click at [1082, 607] on input "range" at bounding box center [1177, 606] width 391 height 32
click at [979, 495] on span at bounding box center [977, 499] width 15 height 15
click at [1166, 492] on input "Other, please specify reason" at bounding box center [1166, 492] width 0 height 0
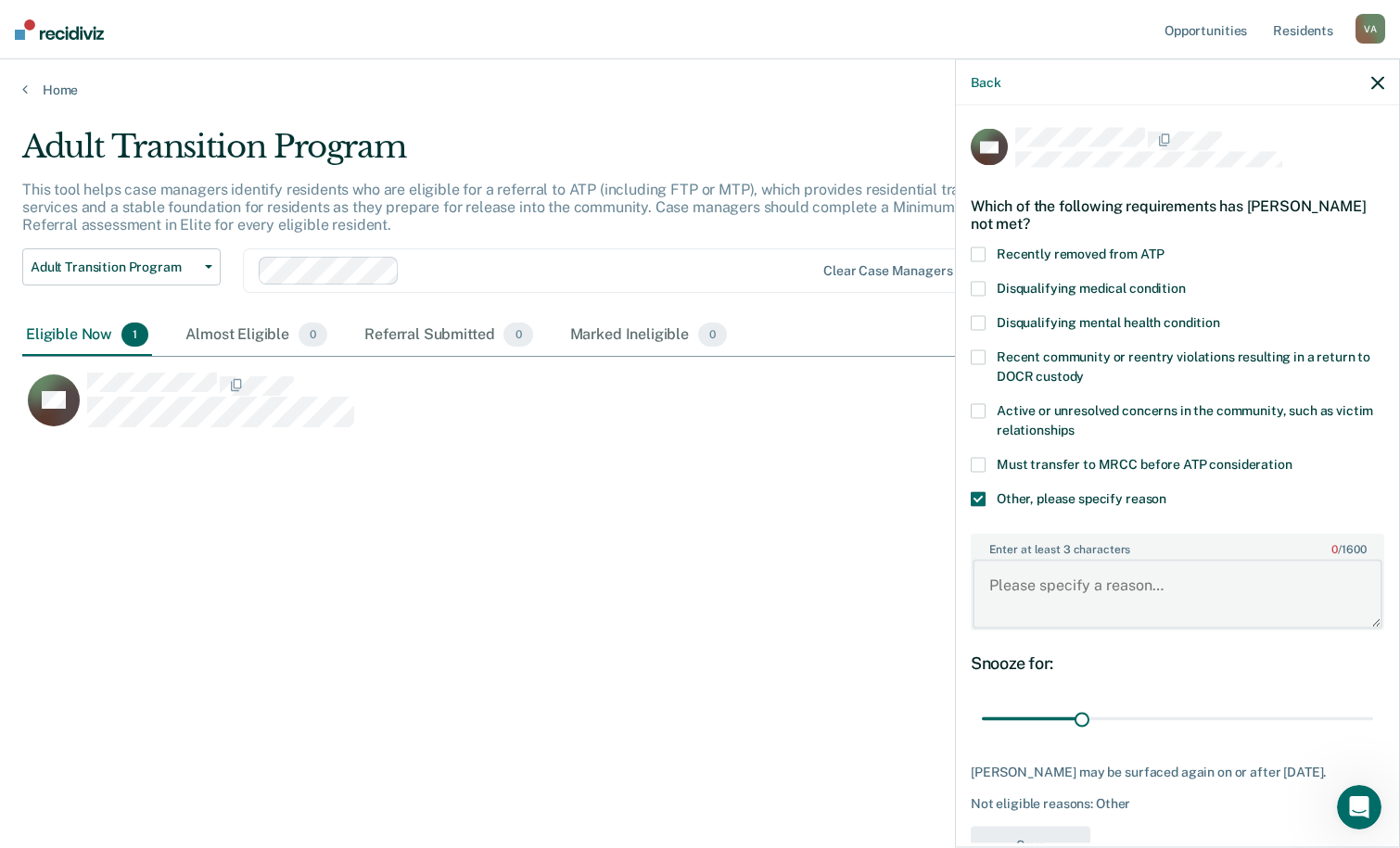
click at [1013, 560] on textarea "Enter at least 3 characters 0 / 1600" at bounding box center [1177, 594] width 410 height 68
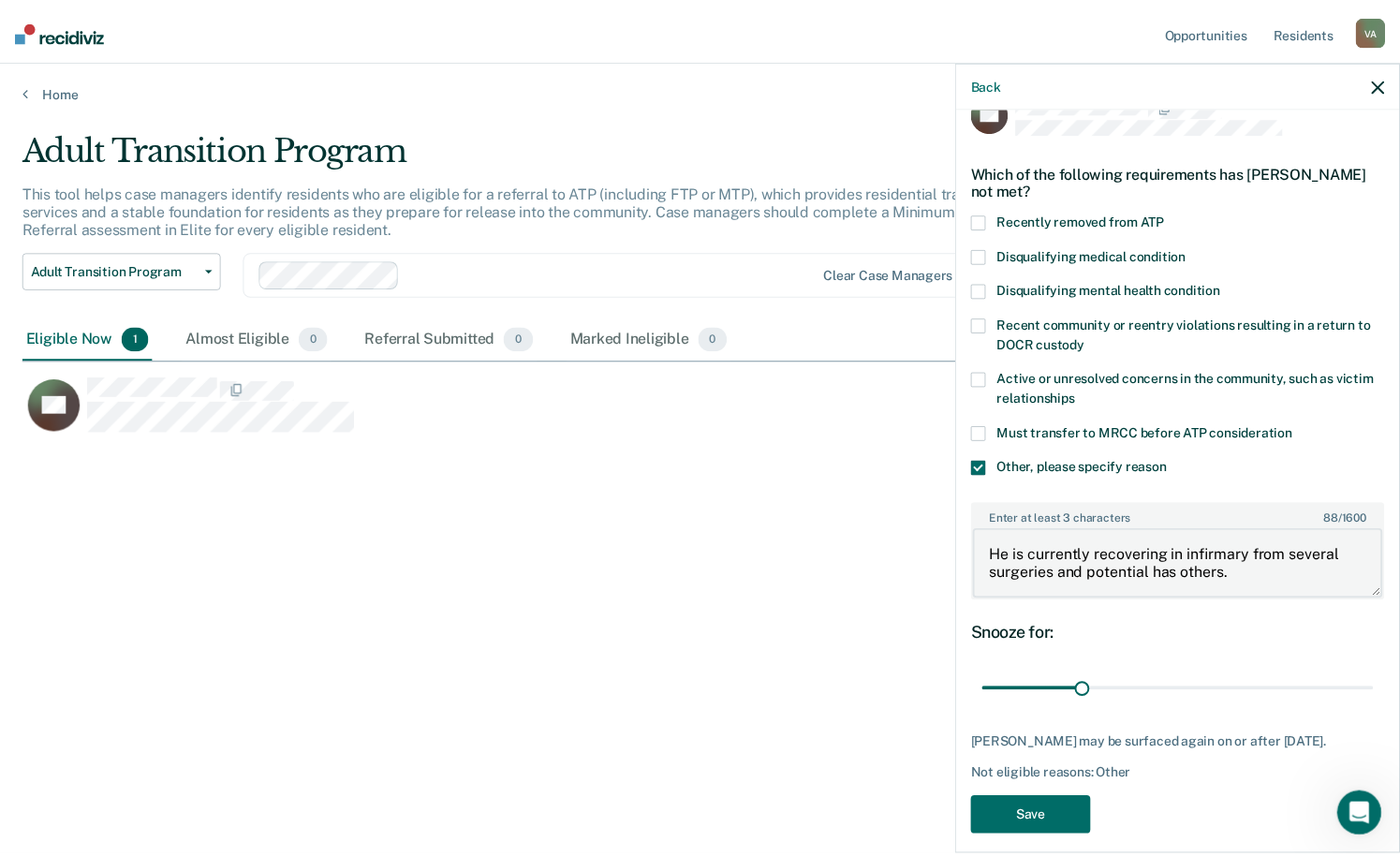
scroll to position [68, 0]
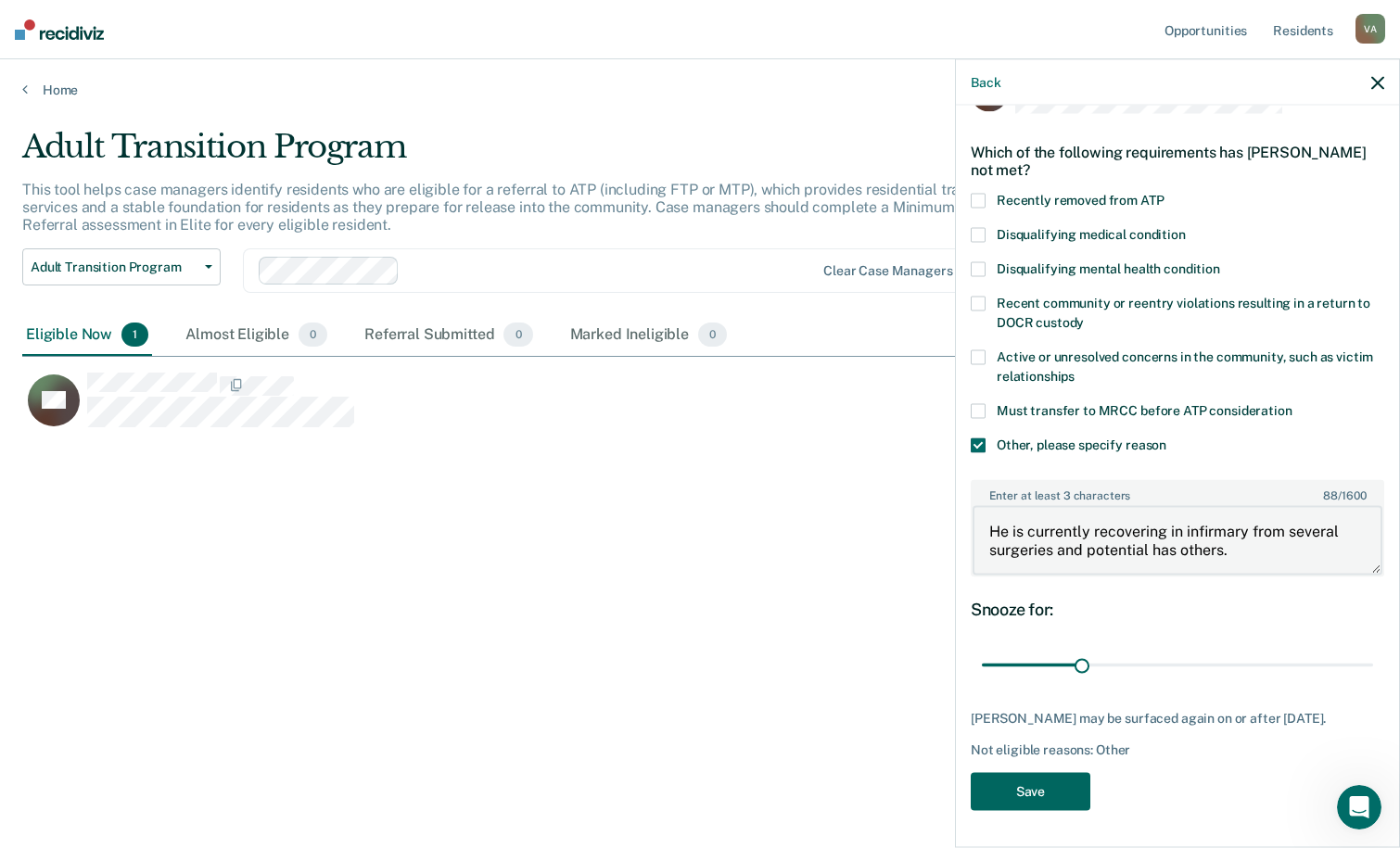
type textarea "He is currently recovering in infirmary from several surgeries and potential ha…"
click at [1058, 787] on button "Save" at bounding box center [1030, 790] width 119 height 38
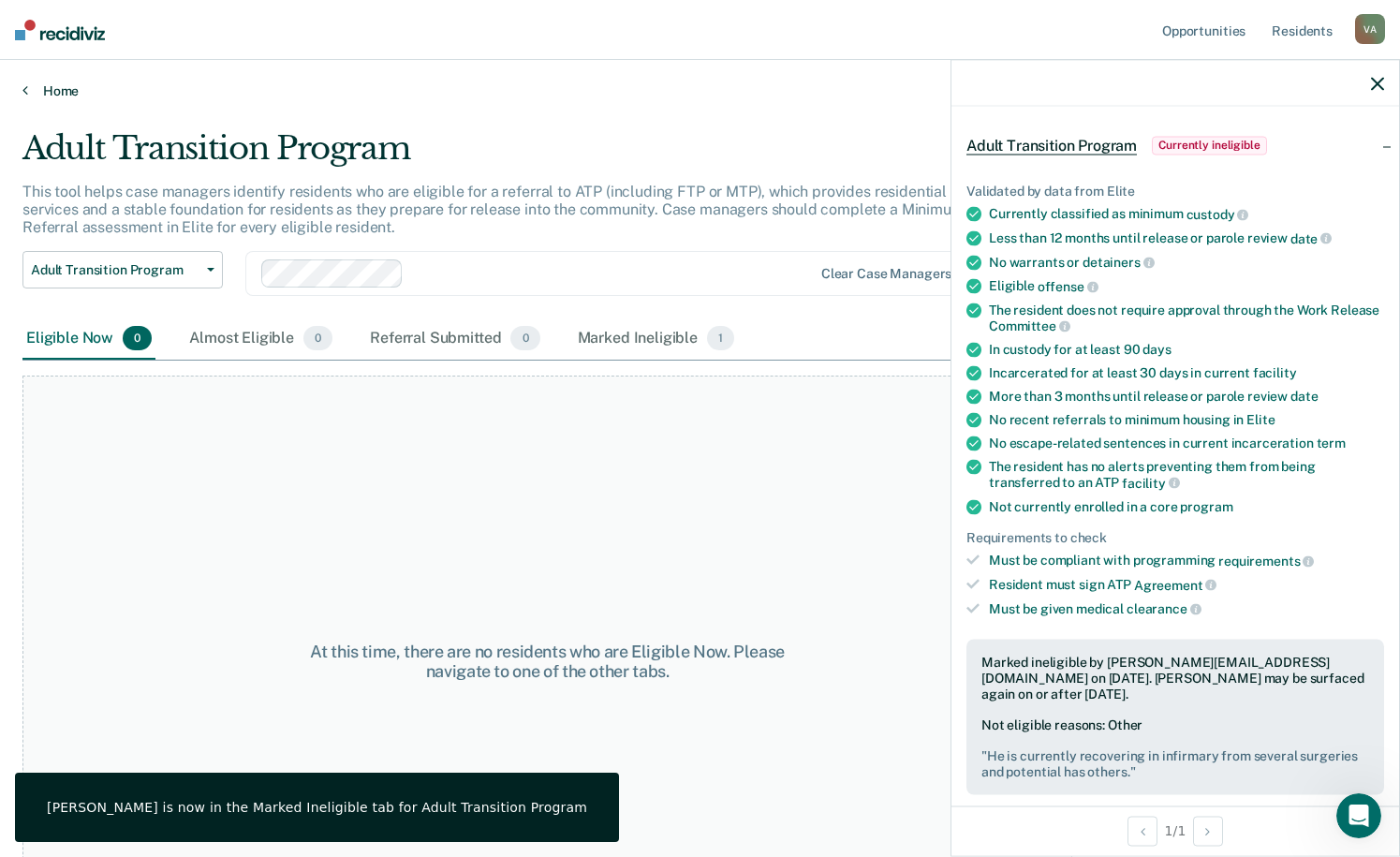
click at [54, 89] on link "Home" at bounding box center [700, 90] width 1355 height 17
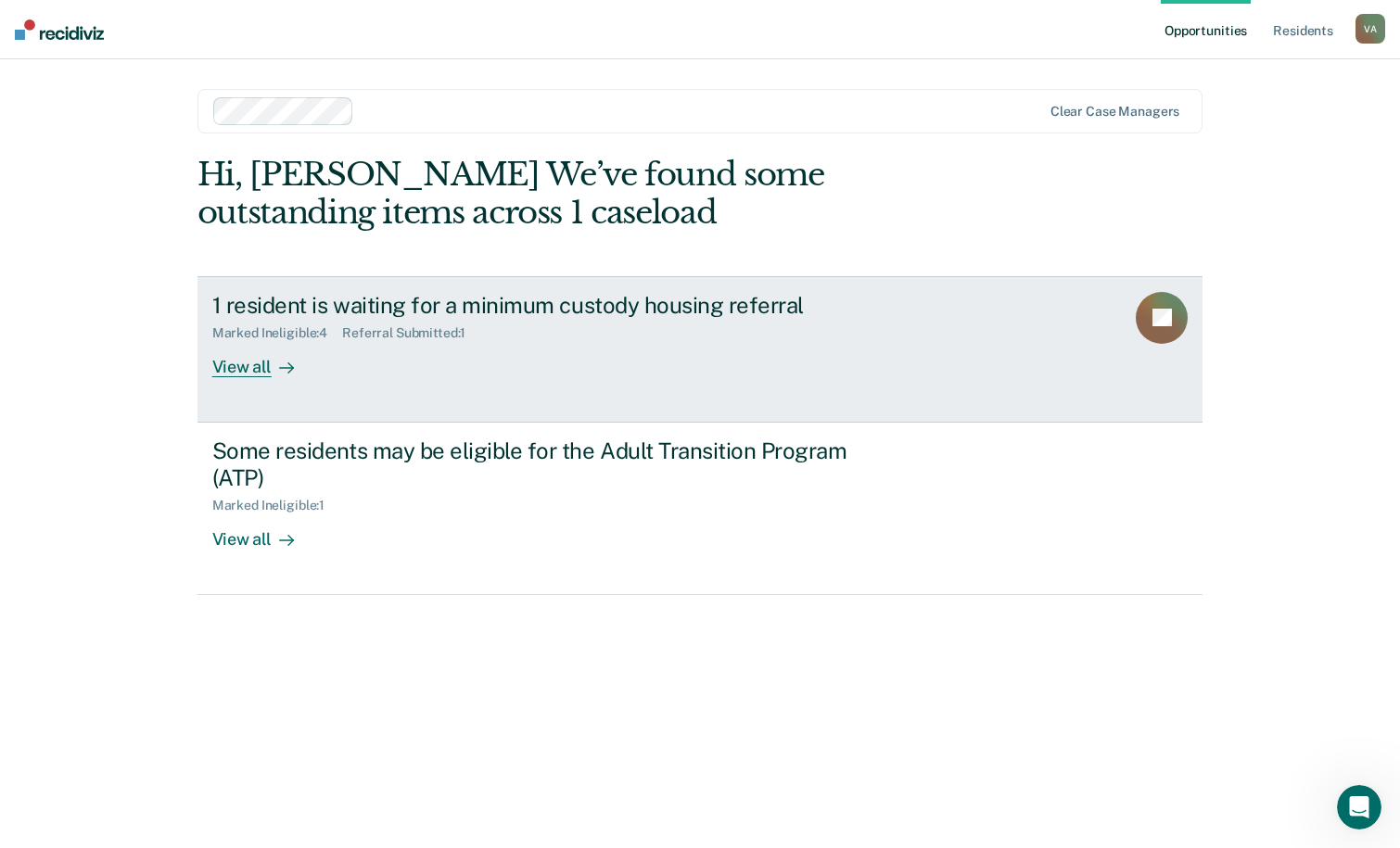
click at [241, 366] on div "View all" at bounding box center [264, 359] width 104 height 36
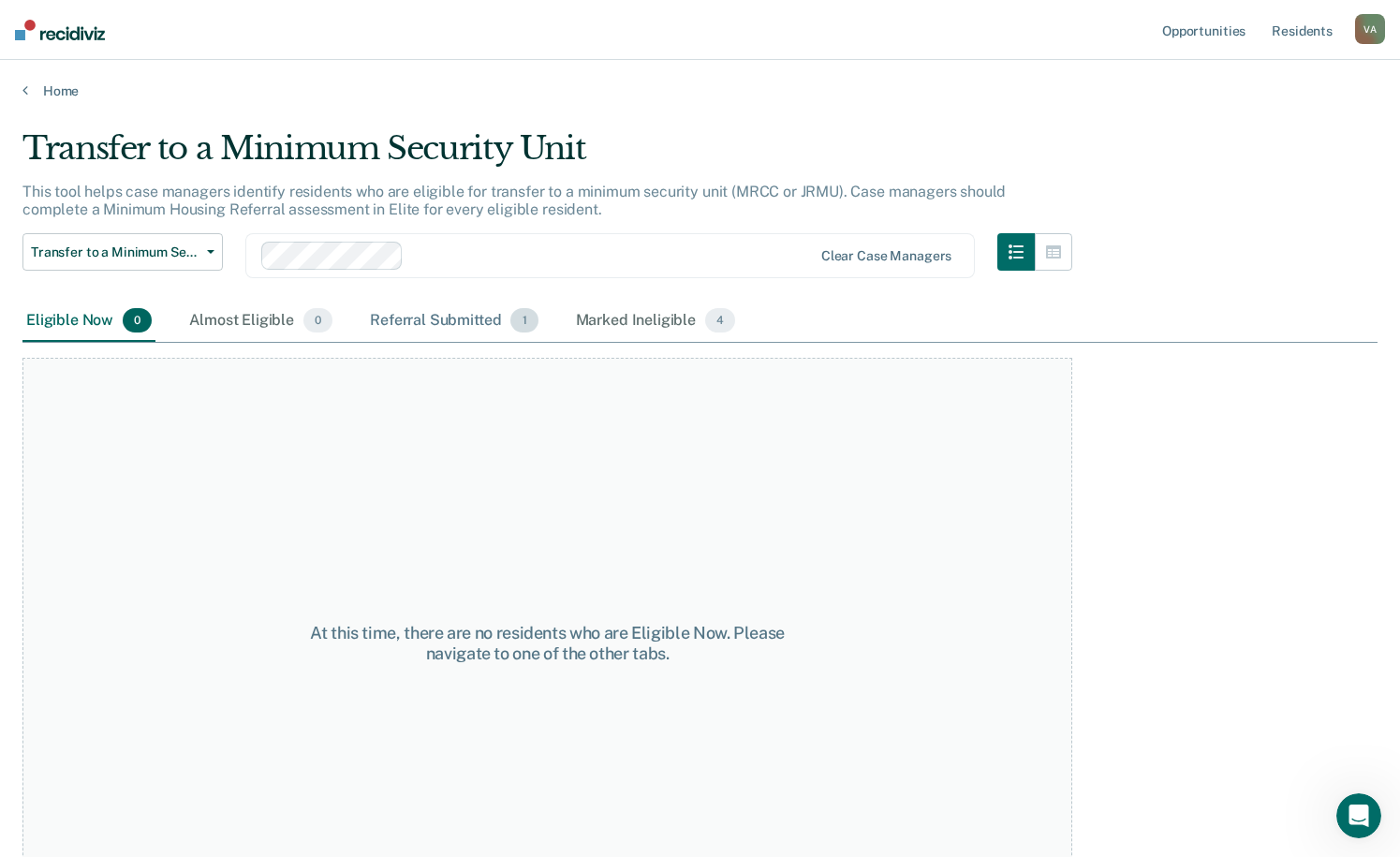
click at [437, 318] on div "Referral Submitted 1" at bounding box center [453, 321] width 175 height 42
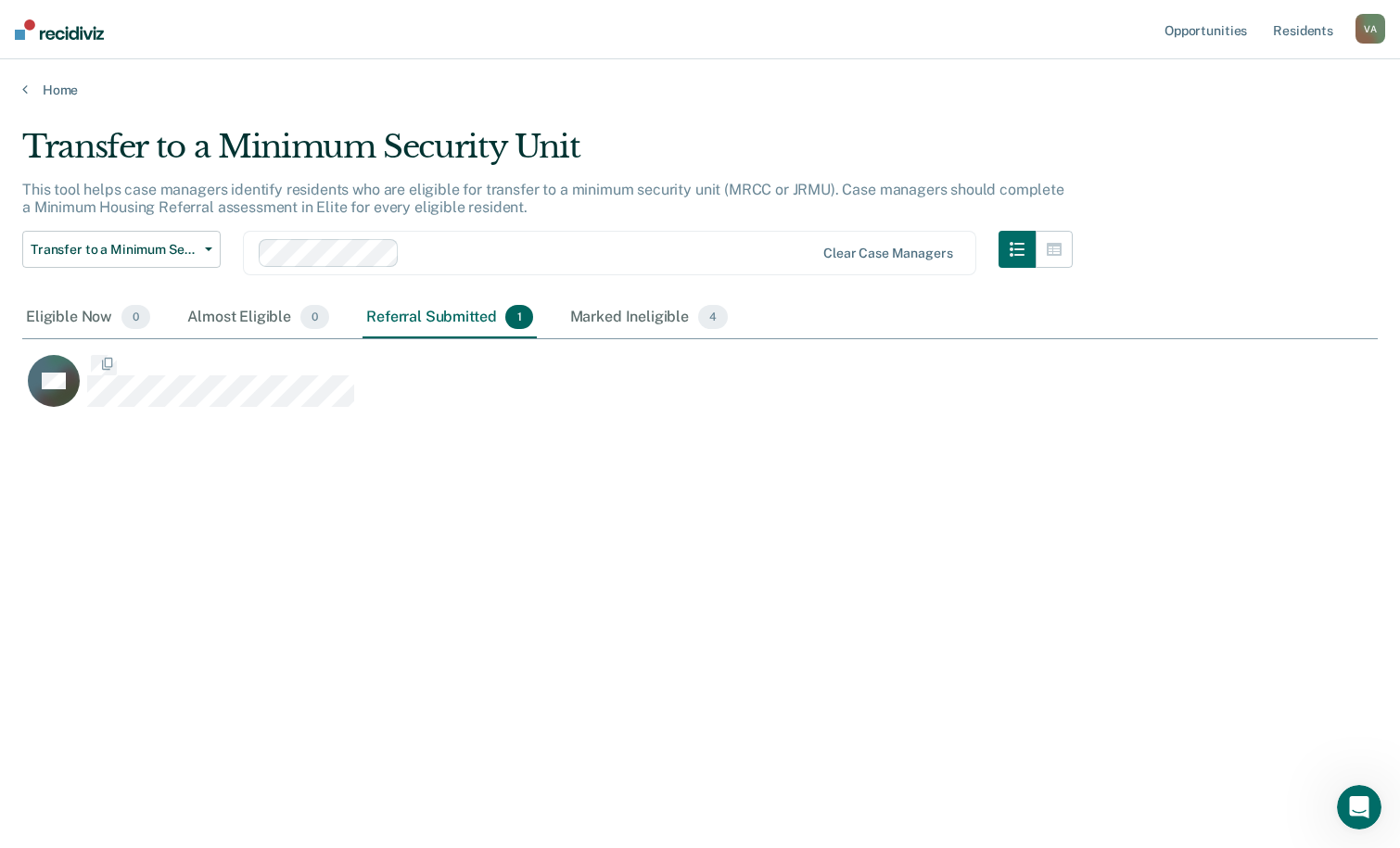
scroll to position [567, 1341]
click at [74, 311] on div "Eligible Now 0" at bounding box center [88, 318] width 132 height 41
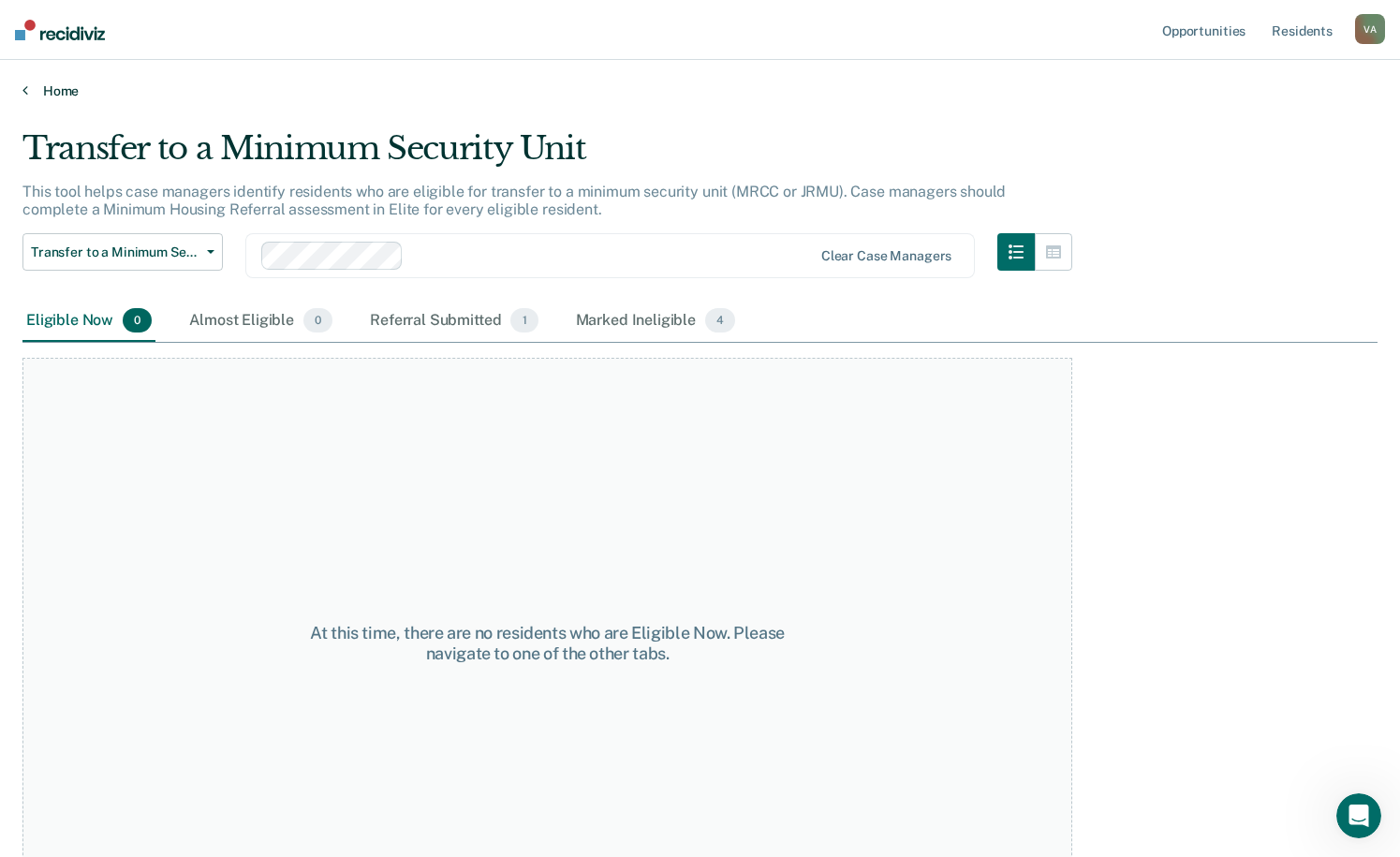
click at [26, 89] on icon at bounding box center [26, 89] width 6 height 15
